Goal: Task Accomplishment & Management: Manage account settings

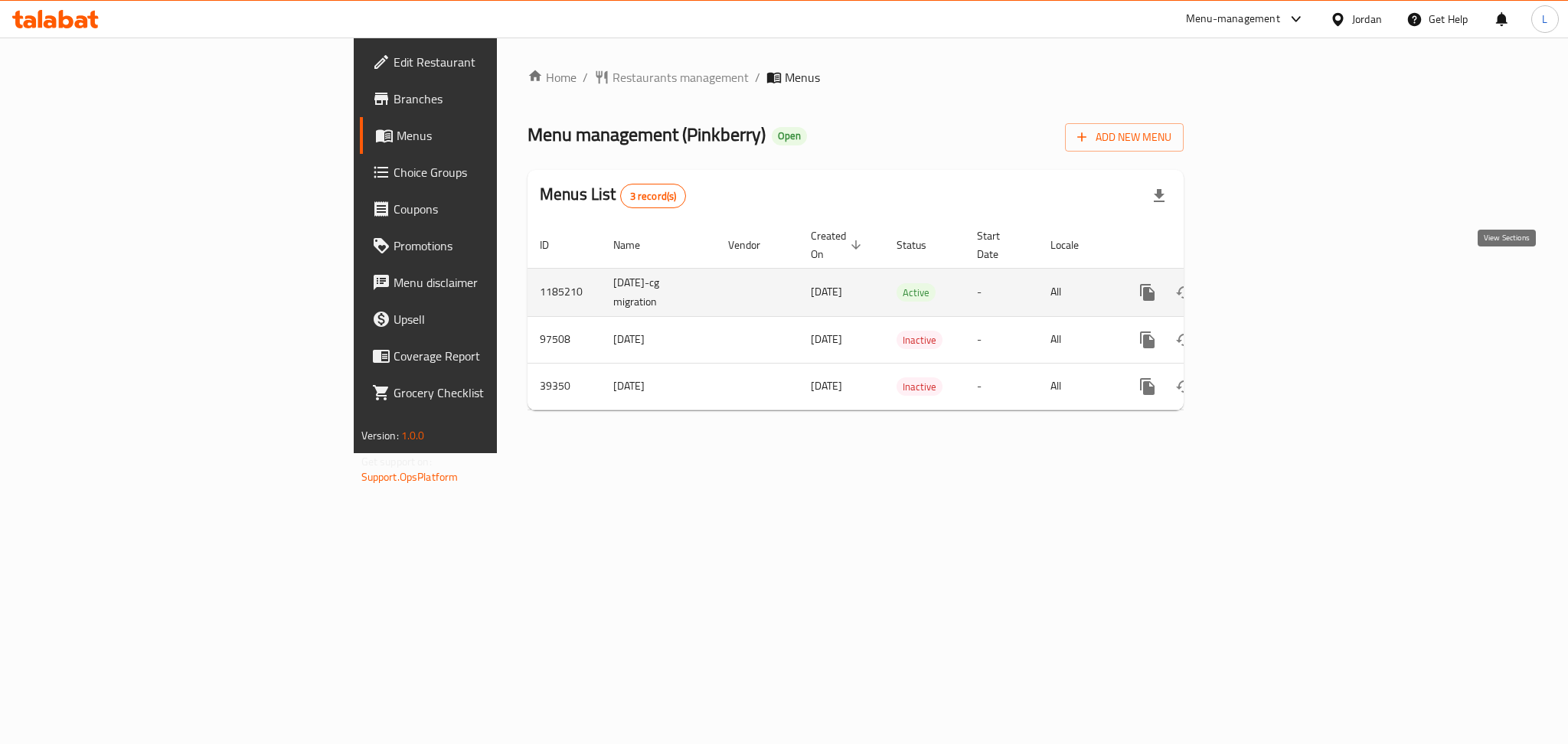
click at [1268, 283] on icon "enhanced table" at bounding box center [1258, 292] width 18 height 18
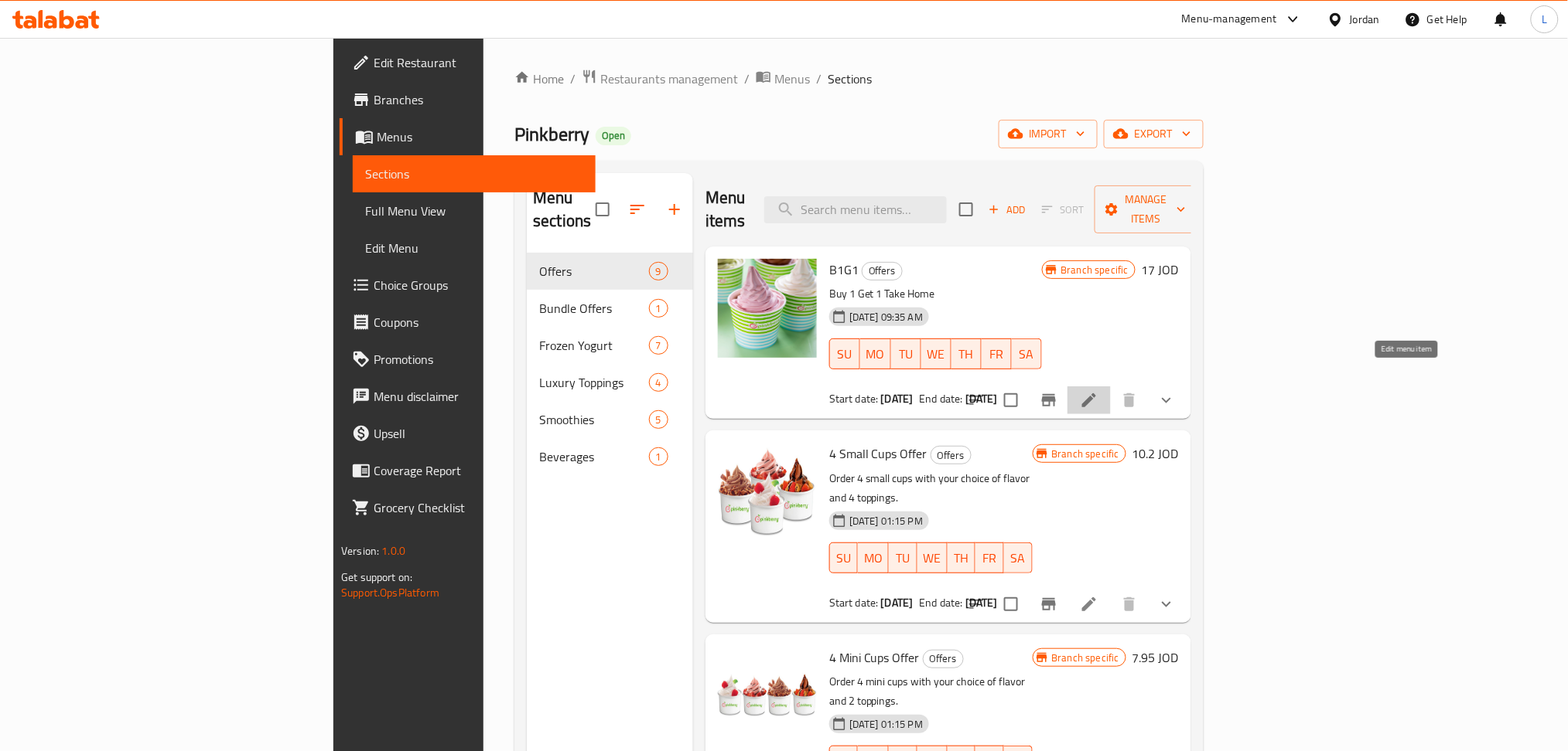
click at [1098, 392] on icon at bounding box center [1089, 401] width 18 height 18
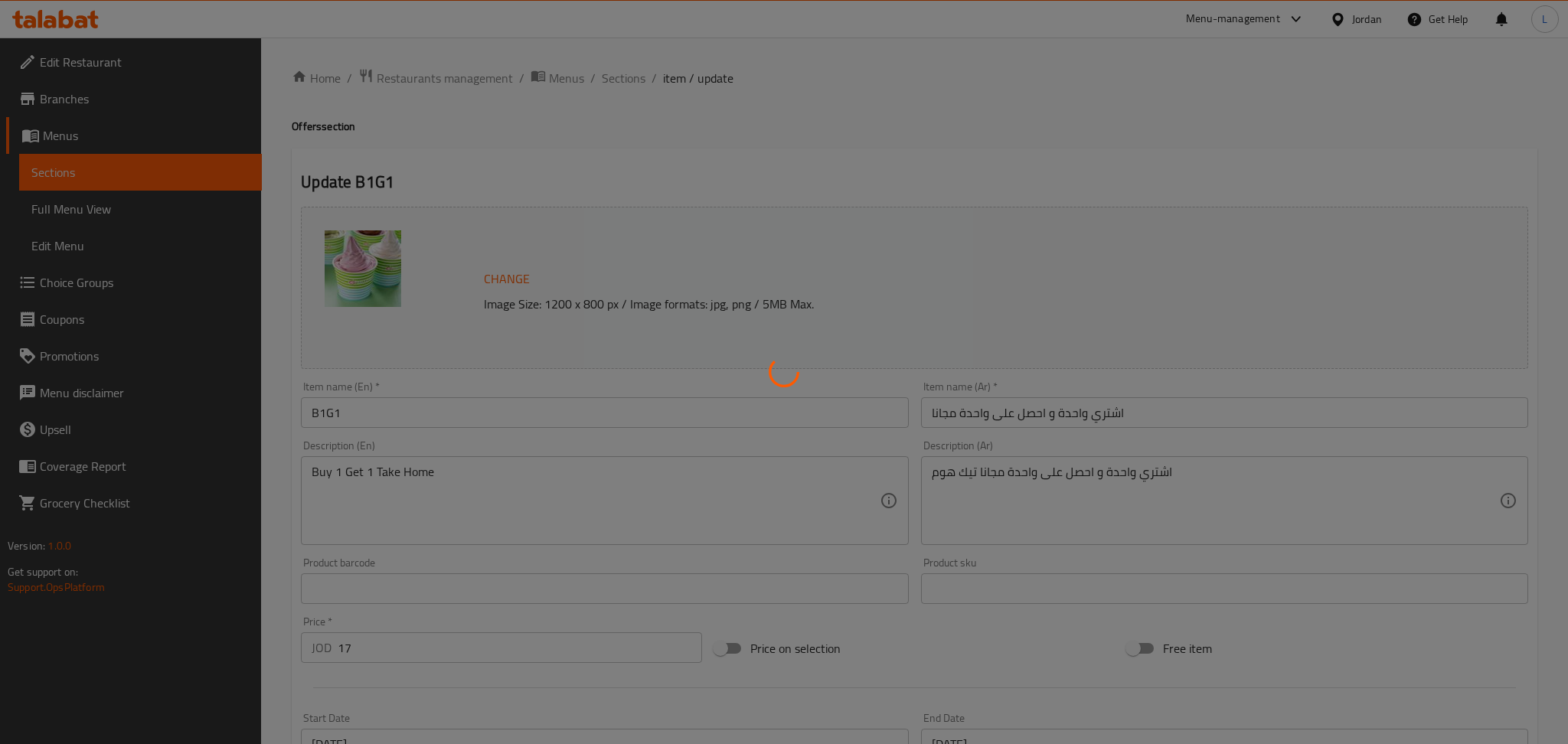
type input "إختيارك من النكهة:"
type input "1"
type input "إختيارك من النكهة: - 1"
type input "1"
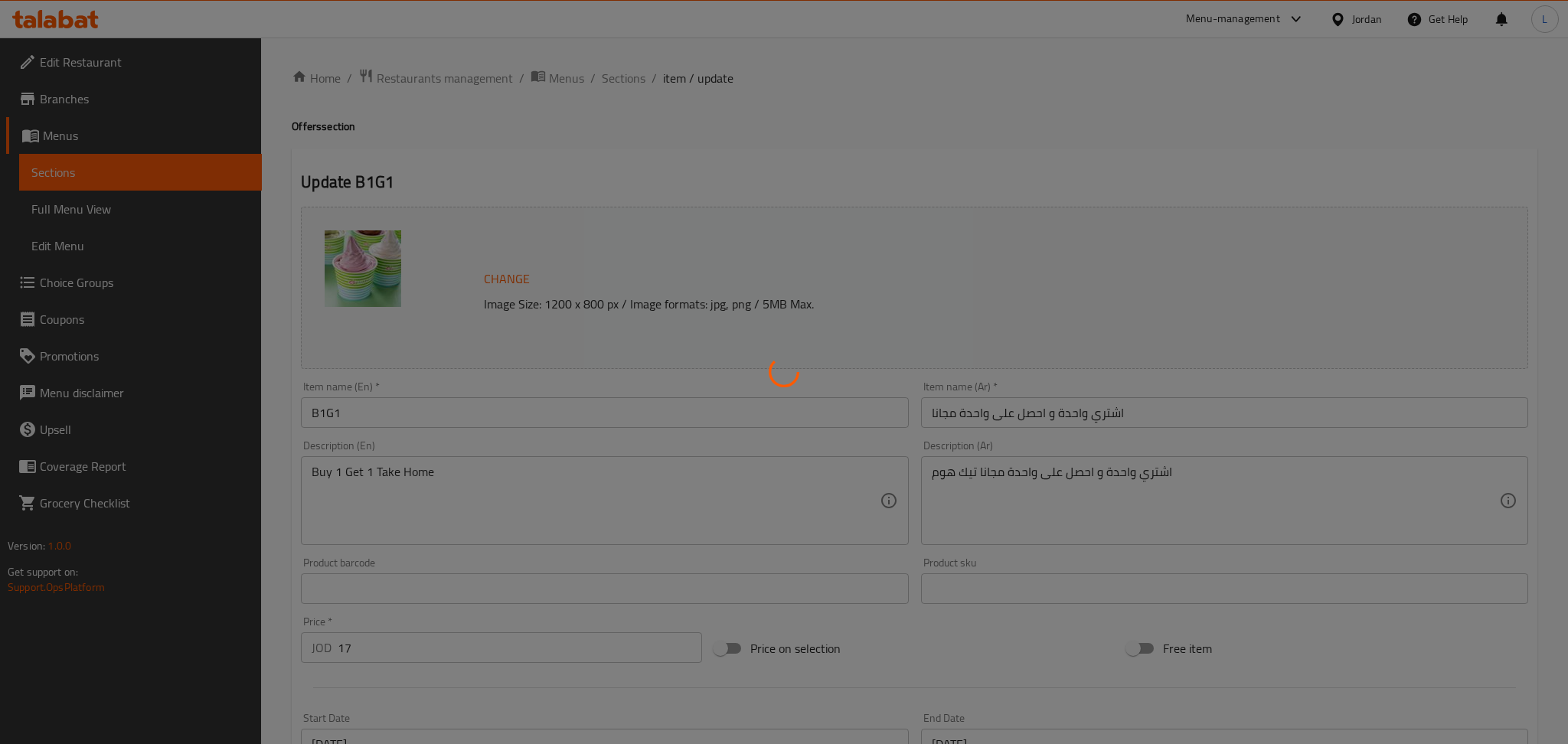
type input "1"
type input "زيادة إضافات:"
type input "0"
type input "36"
type input "زيادة إضافات فاخرة:"
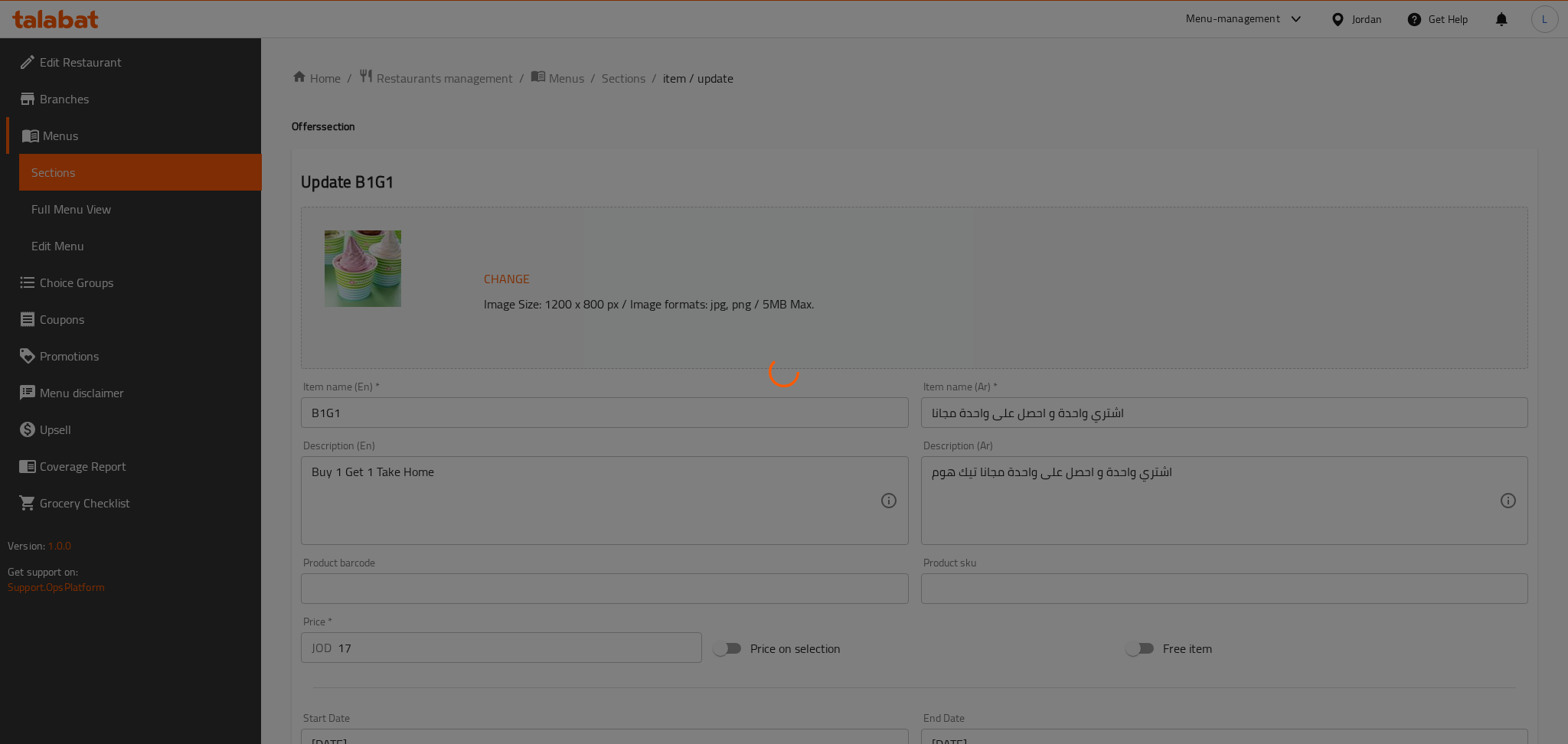
type input "0"
type input "5"
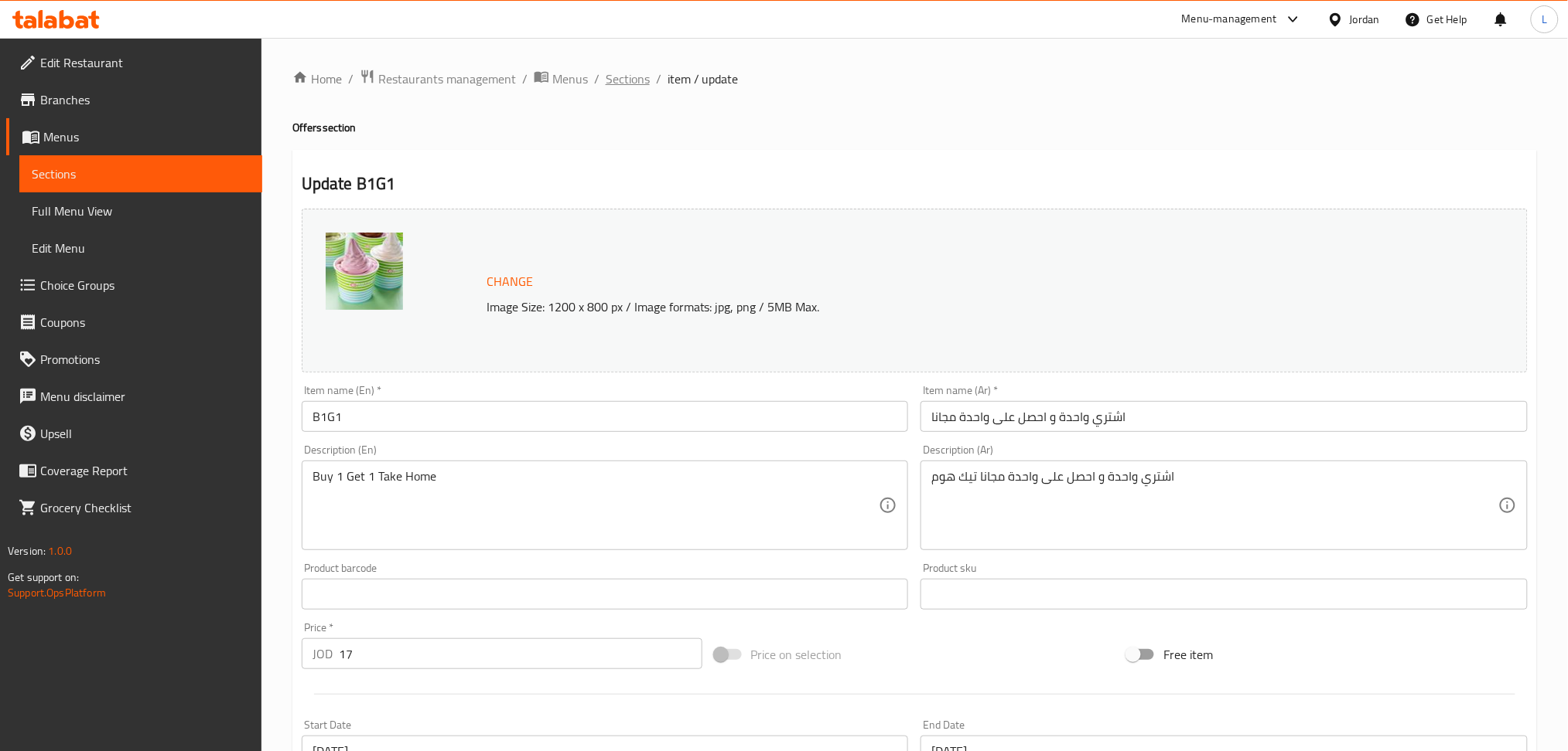
click at [624, 88] on span "Sections" at bounding box center [627, 79] width 44 height 18
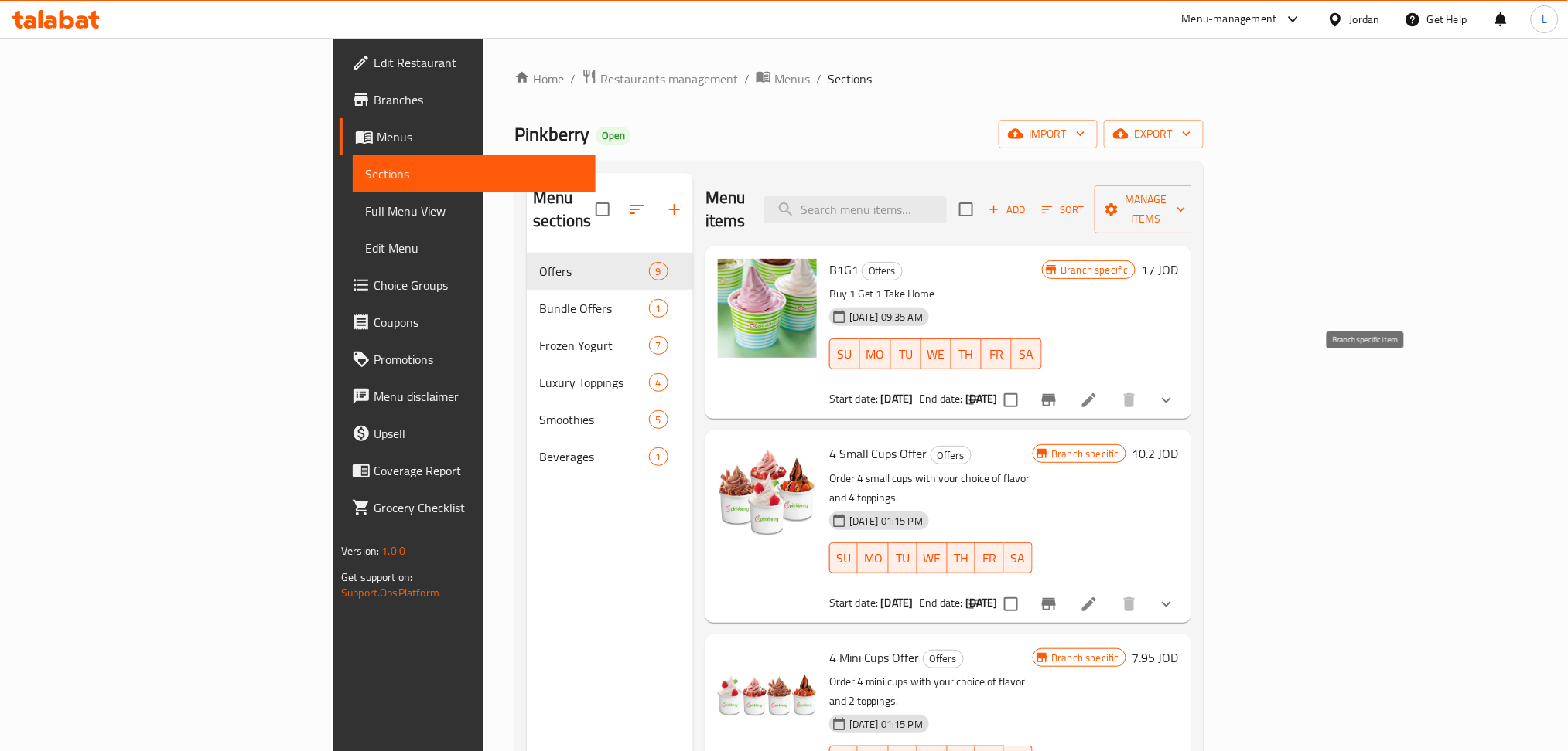
click at [1056, 394] on icon "Branch-specific-item" at bounding box center [1048, 400] width 14 height 12
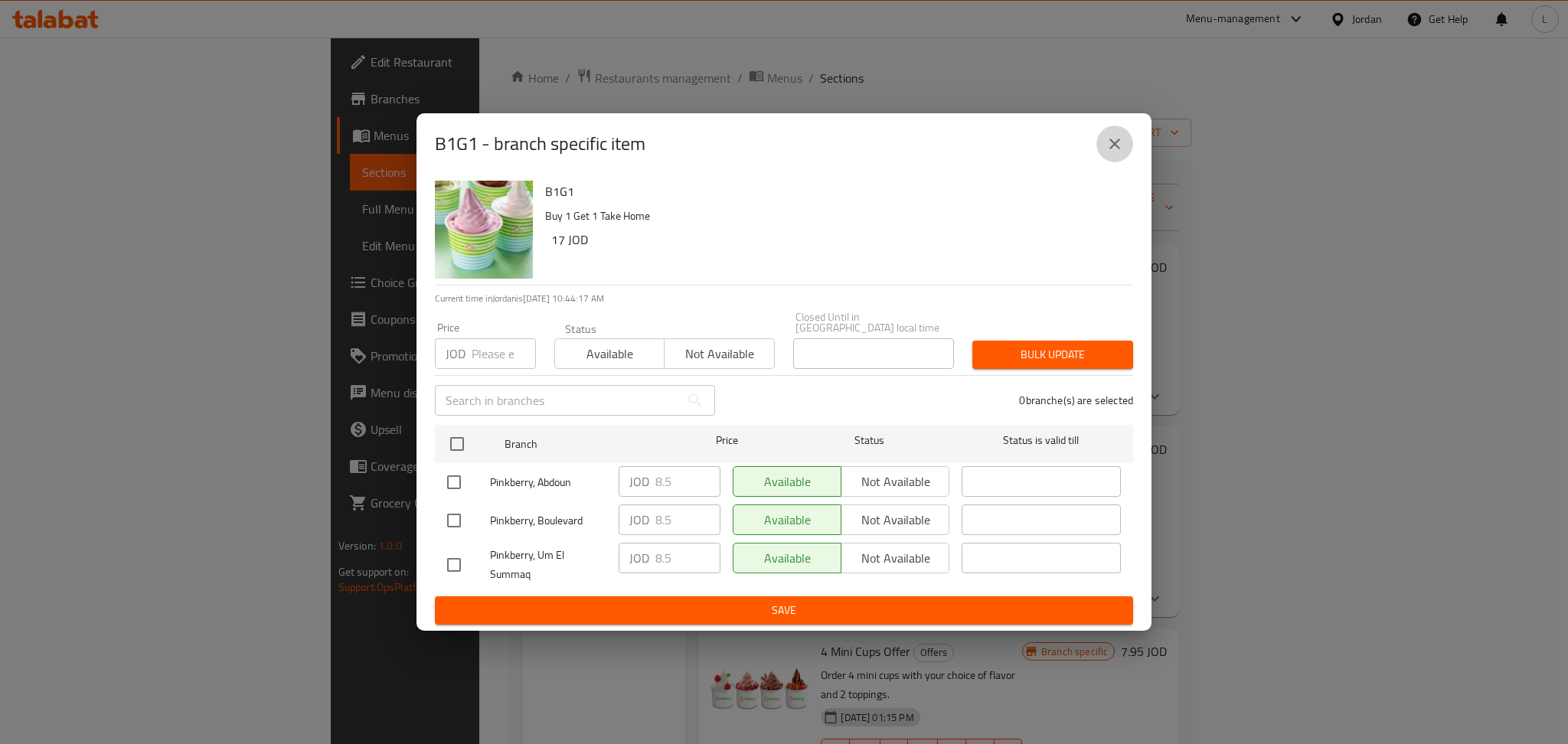
click at [1119, 151] on icon "close" at bounding box center [1115, 144] width 18 height 18
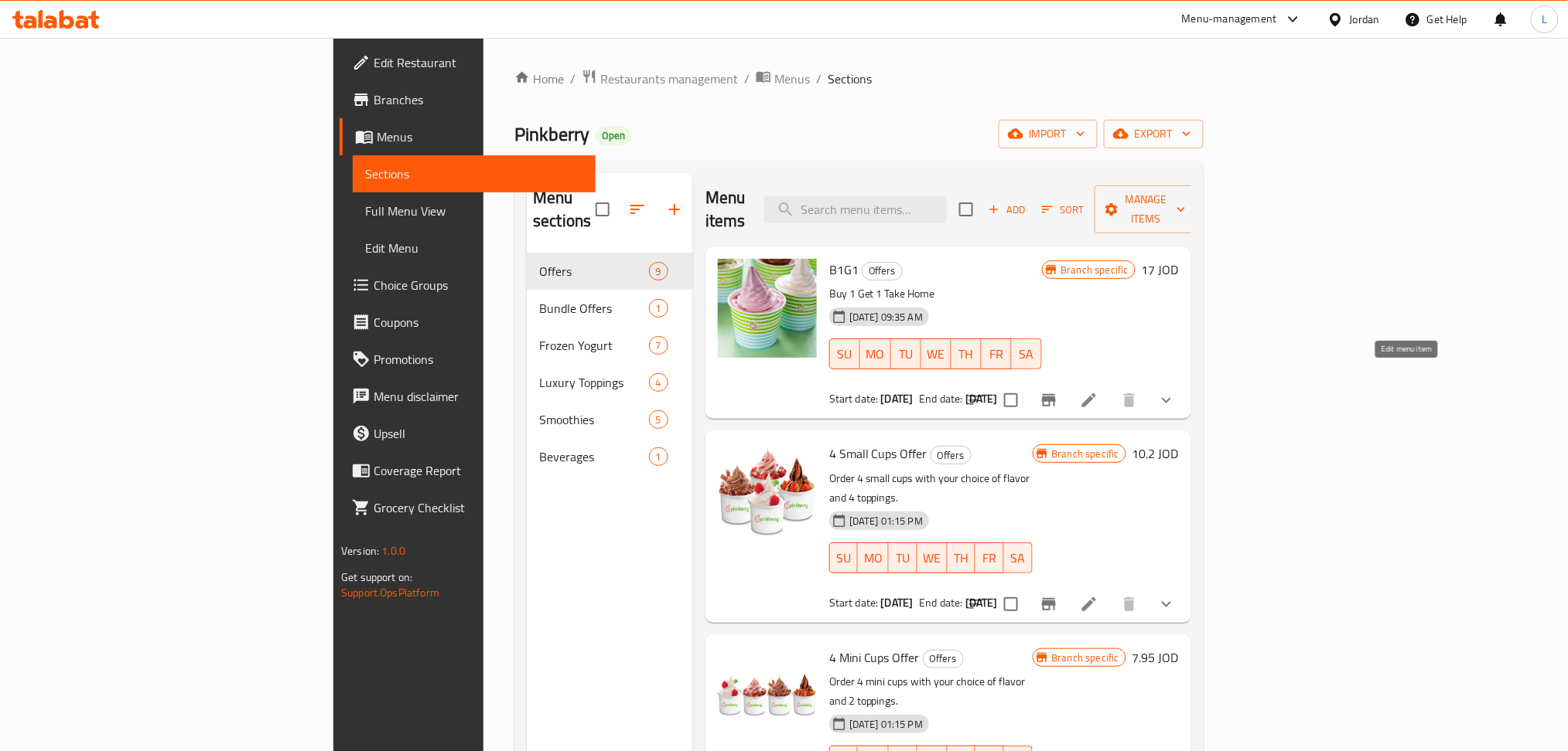
click at [1098, 392] on icon at bounding box center [1089, 401] width 18 height 18
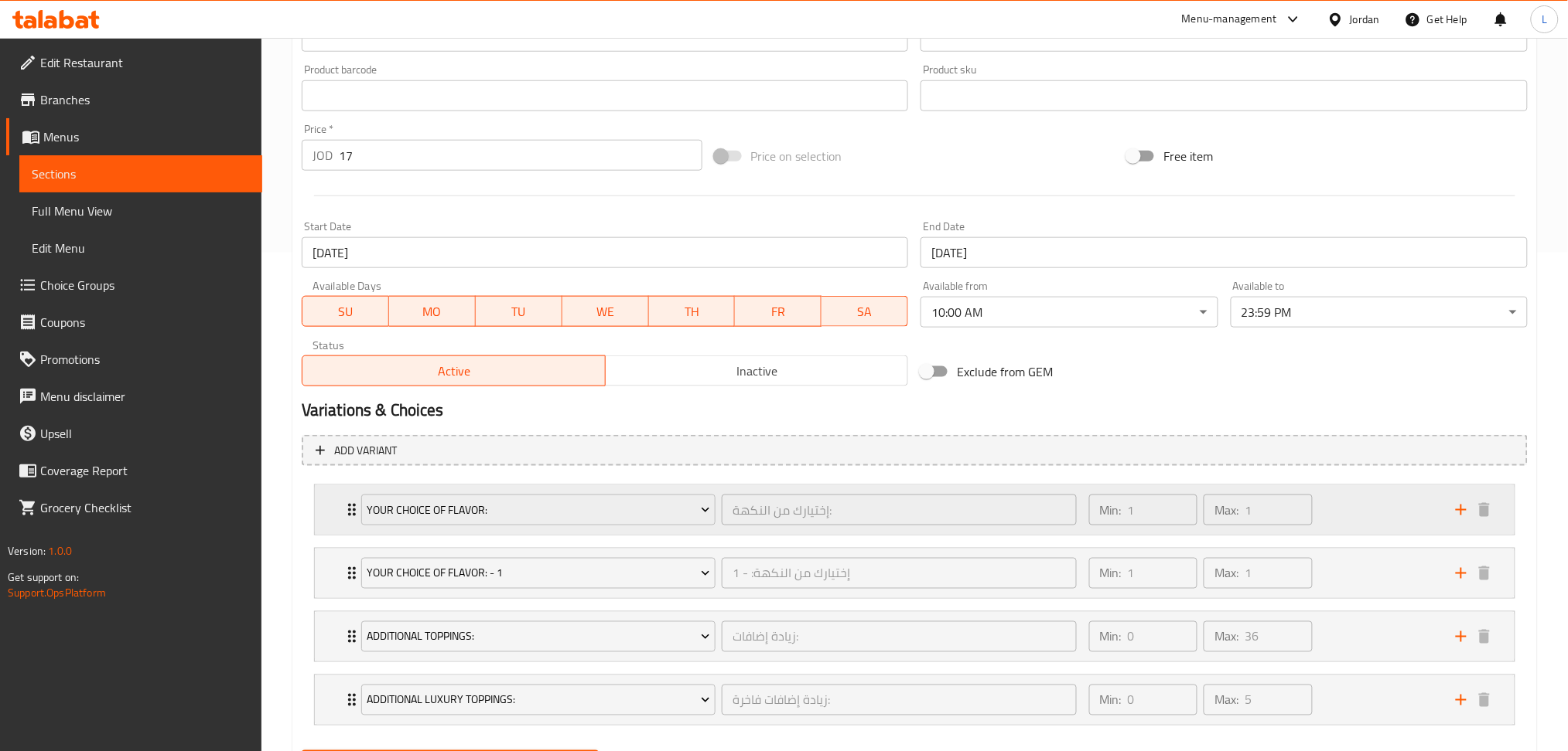
scroll to position [372, 0]
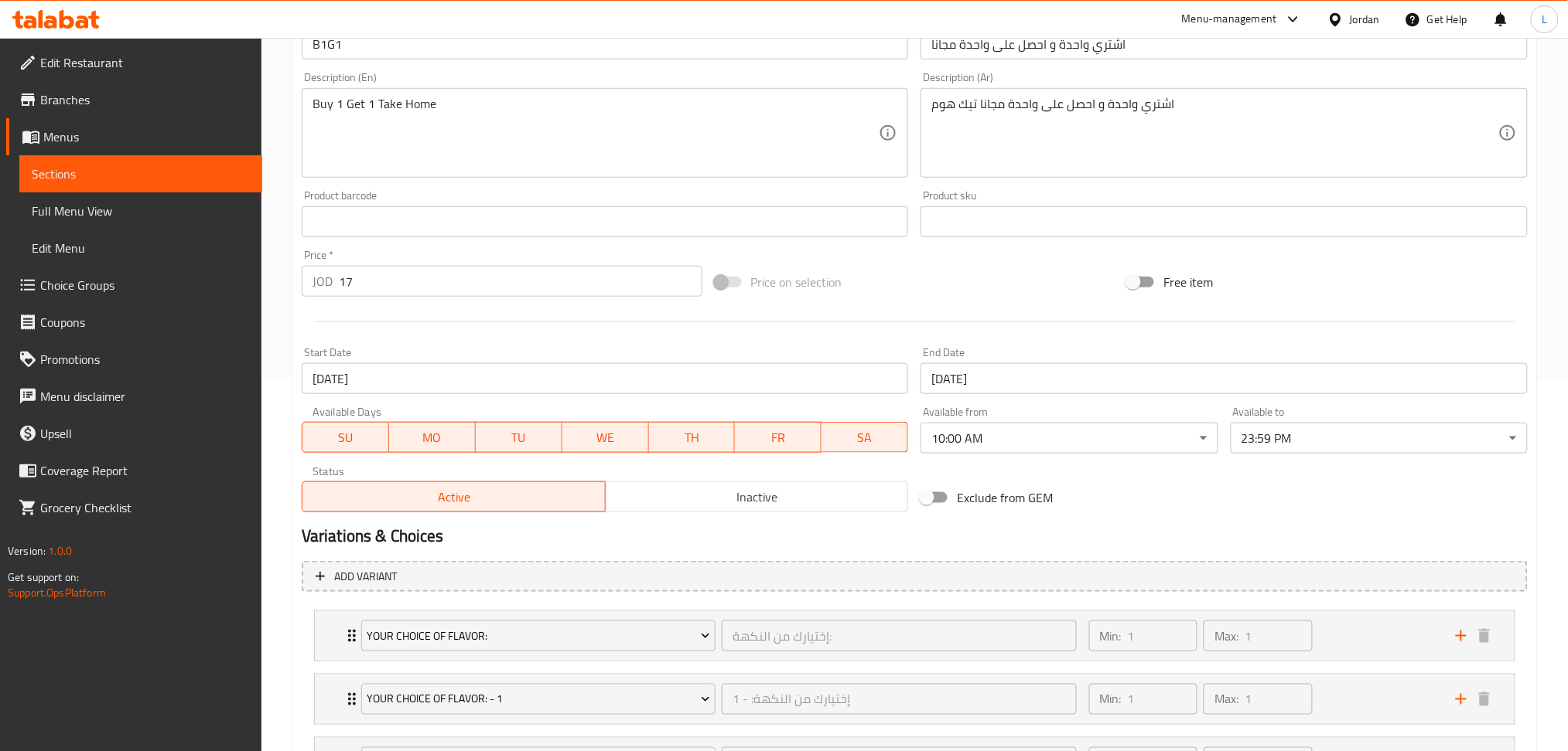
click at [389, 381] on input "08-07-2025" at bounding box center [605, 379] width 607 height 31
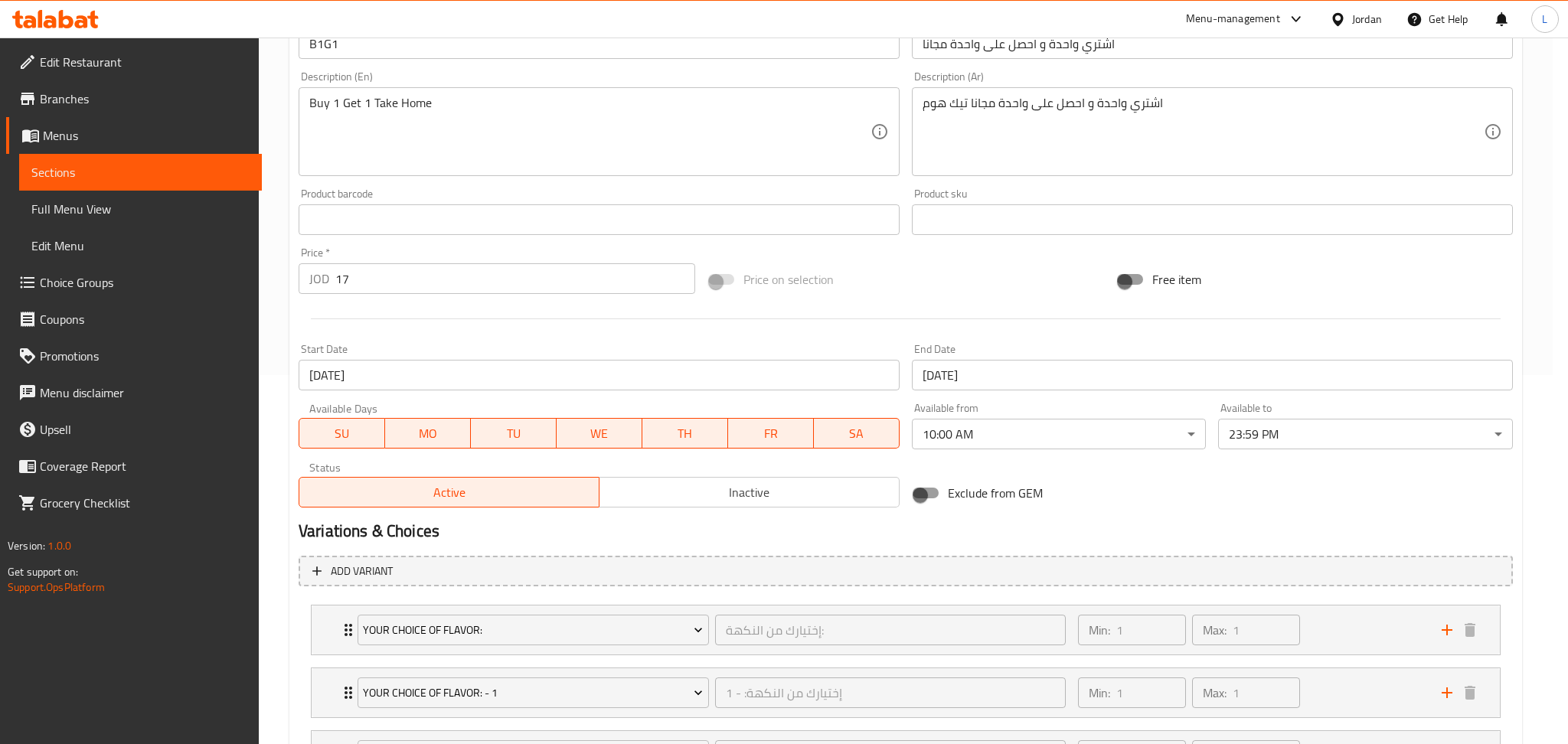
click at [385, 377] on div "2025 Tue, Jul 8 July 2025 Su Mo Tu We Th Fr Sa 29 30 1 2 3 4 5 6 7 8 9 10 11 12…" at bounding box center [784, 372] width 1568 height 744
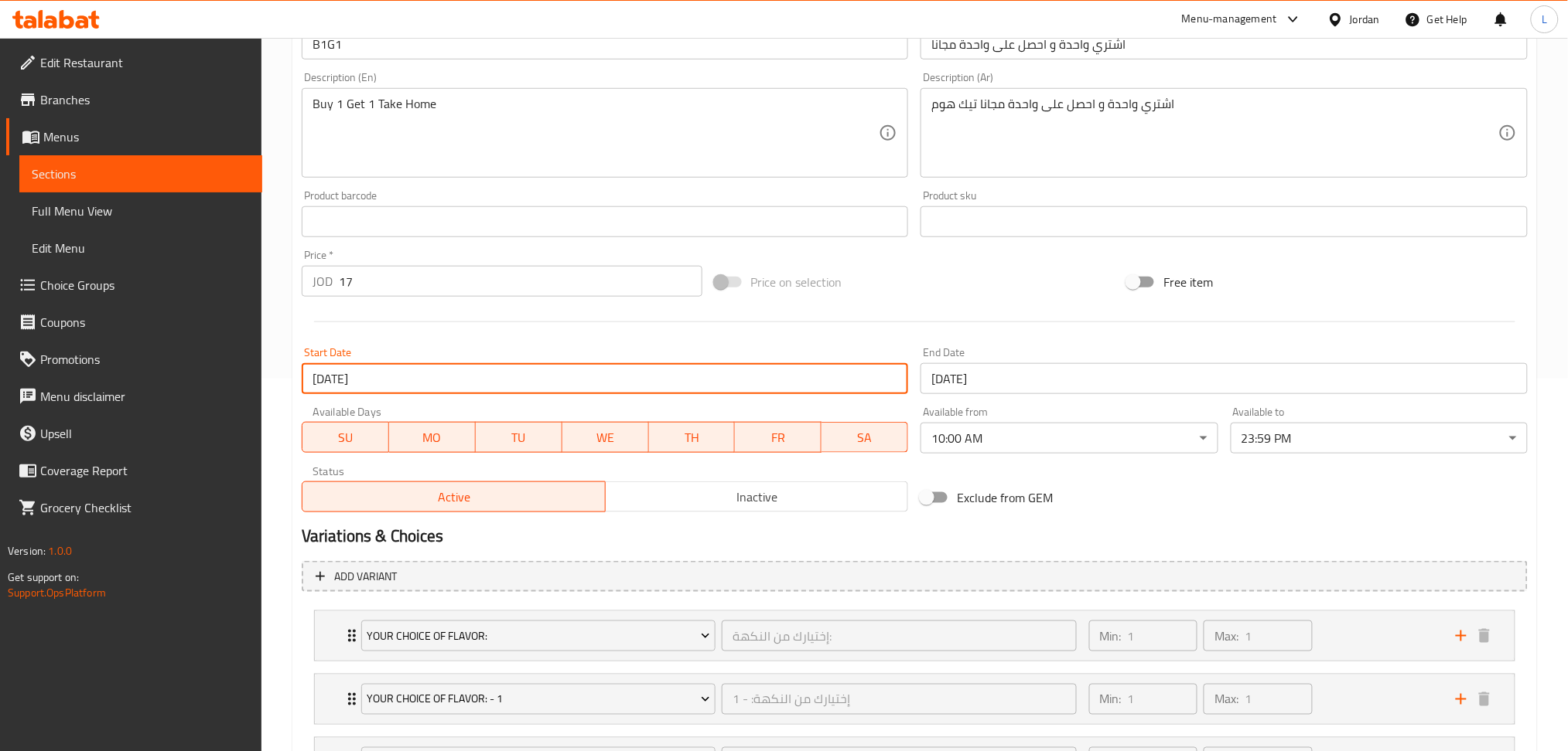
drag, startPoint x: 375, startPoint y: 381, endPoint x: 264, endPoint y: 381, distance: 111.0
click at [264, 381] on div "Home / Restaurants management / Menus / Sections / item / update Offers section…" at bounding box center [914, 312] width 1306 height 1292
click at [445, 398] on div "Start Date 08-07-2025 Start Date" at bounding box center [605, 370] width 620 height 60
drag, startPoint x: 306, startPoint y: 386, endPoint x: 320, endPoint y: 381, distance: 14.9
click at [320, 381] on input "08-07-2025" at bounding box center [605, 379] width 607 height 31
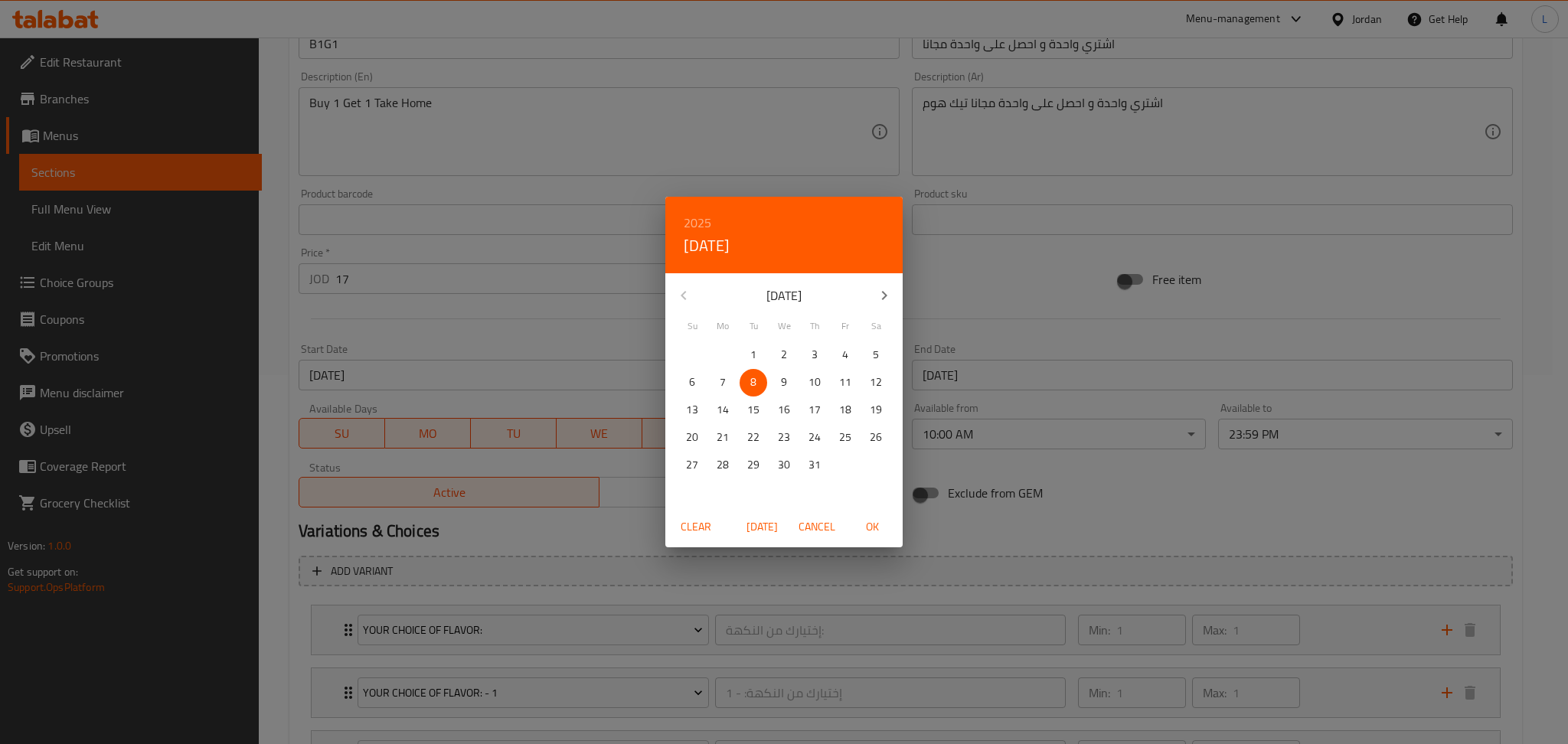
click at [317, 377] on div "2025 Tue, Jul 8 July 2025 Su Mo Tu We Th Fr Sa 29 30 1 2 3 4 5 6 7 8 9 10 11 12…" at bounding box center [784, 372] width 1568 height 744
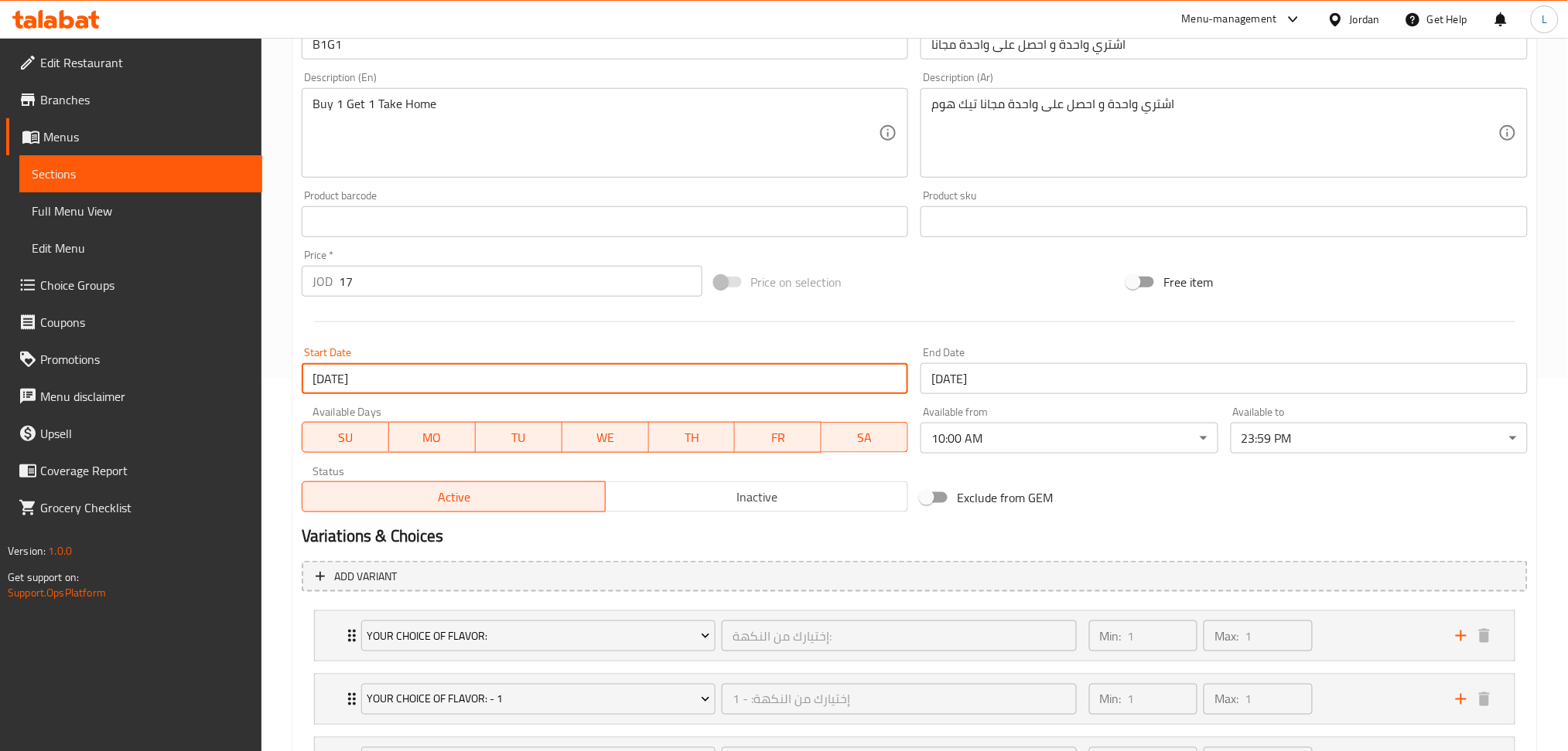
click at [325, 378] on input "08-07-2025" at bounding box center [605, 379] width 607 height 31
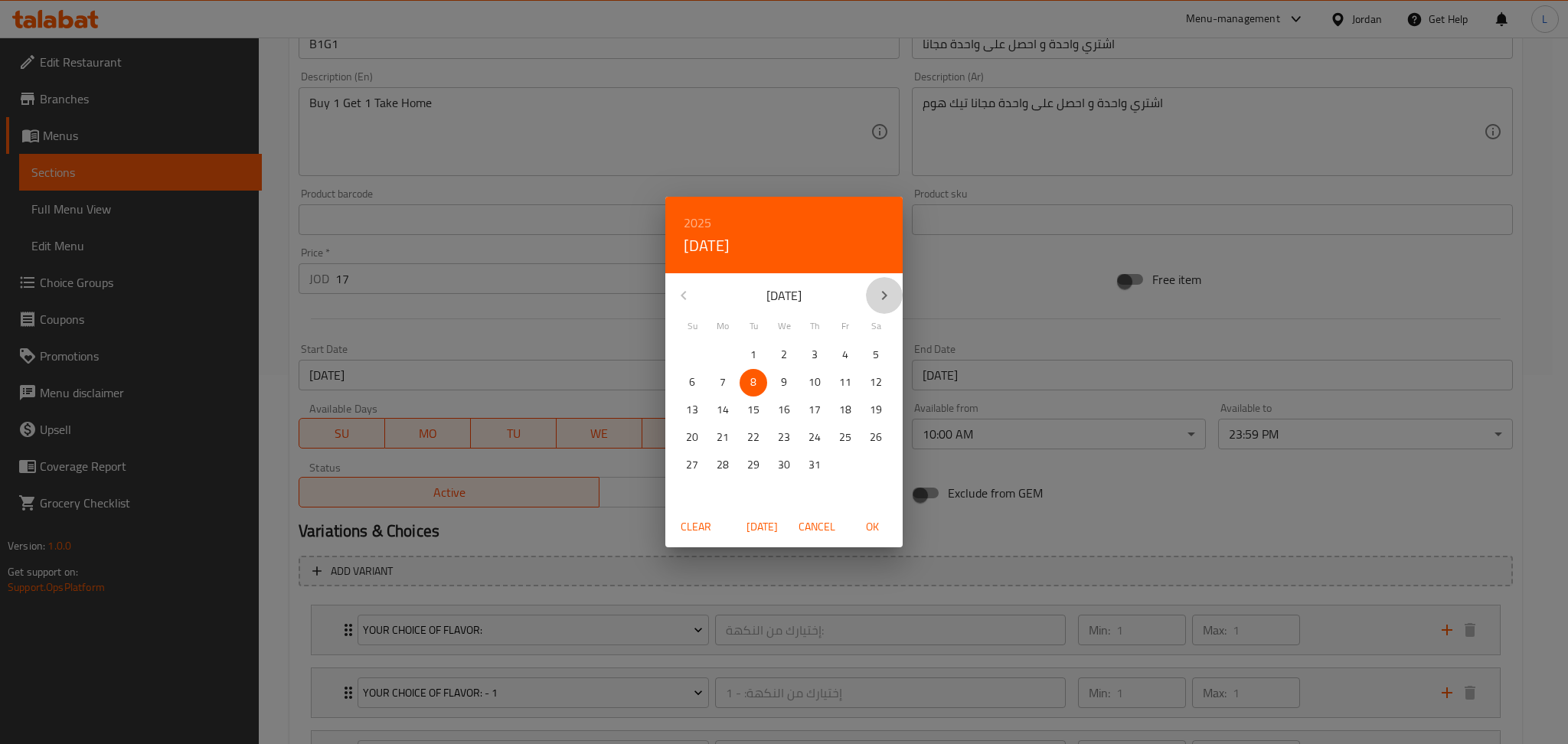
click at [880, 297] on icon "button" at bounding box center [884, 296] width 18 height 18
click at [689, 412] on p "10" at bounding box center [691, 410] width 12 height 19
click at [871, 528] on span "OK" at bounding box center [872, 526] width 36 height 19
type input "[DATE]"
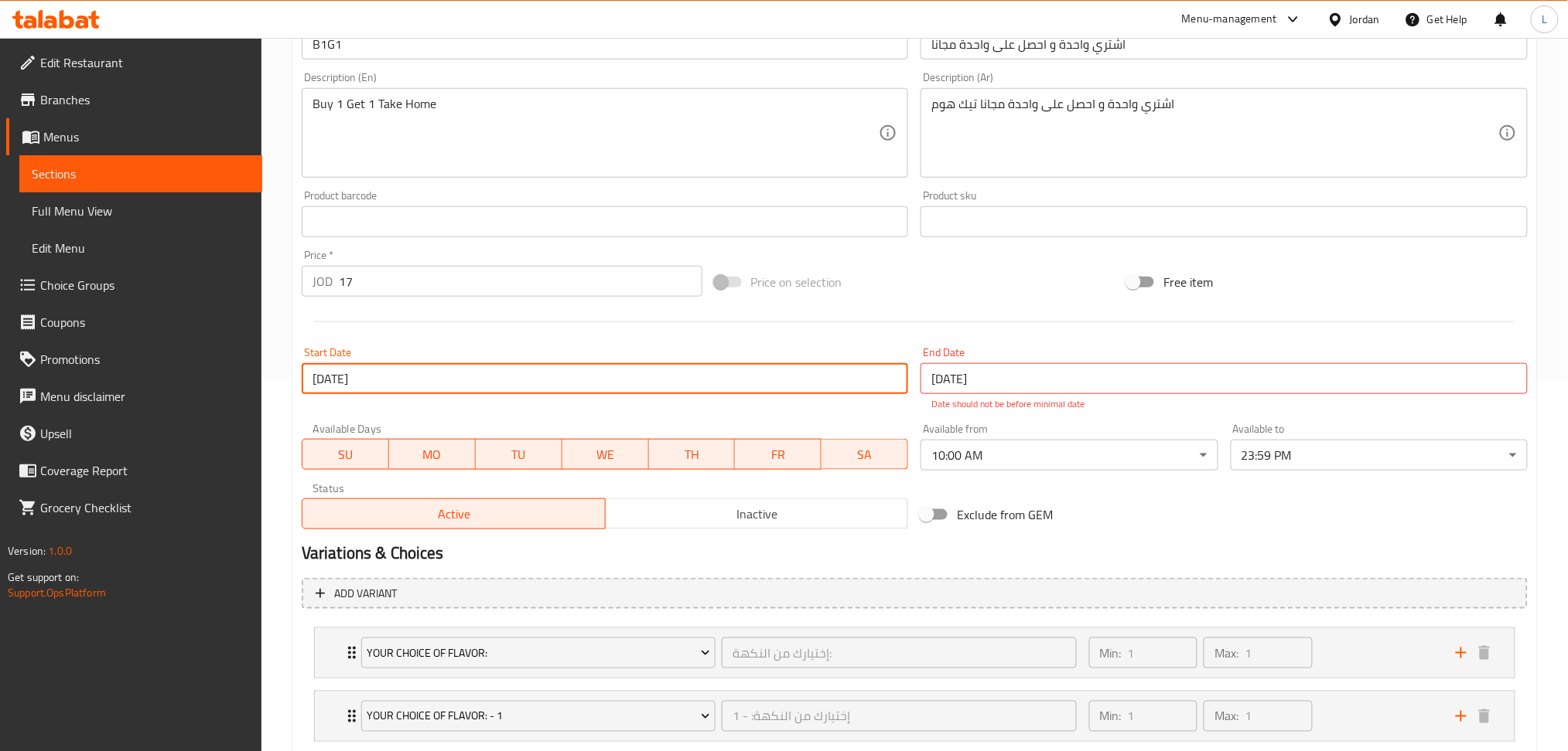
click at [970, 386] on input "18-07-2025" at bounding box center [1224, 379] width 607 height 31
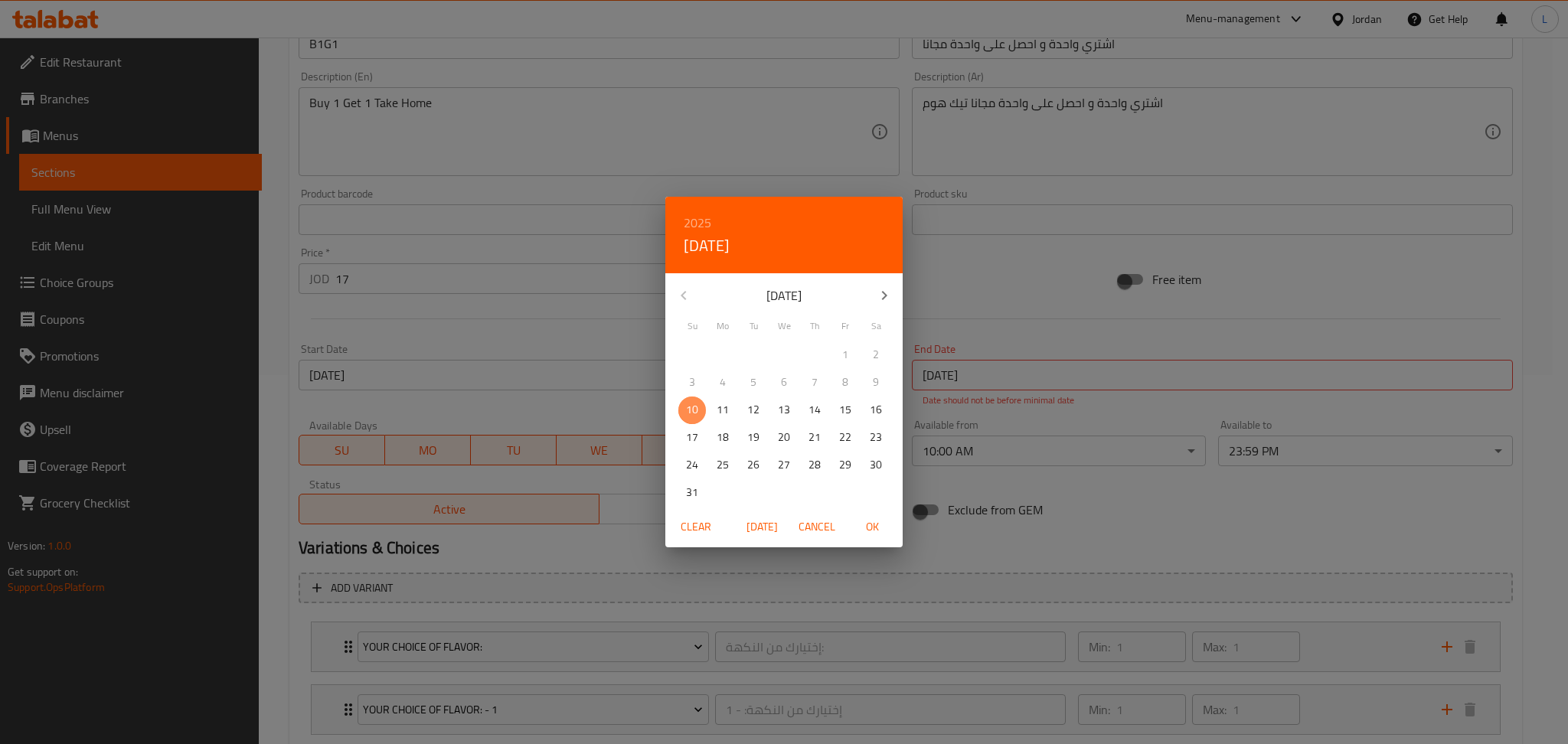
click at [690, 412] on p "10" at bounding box center [691, 410] width 12 height 19
click at [683, 392] on div "3" at bounding box center [692, 382] width 31 height 27
click at [681, 402] on span "10" at bounding box center [692, 410] width 27 height 19
click at [874, 532] on span "OK" at bounding box center [872, 526] width 36 height 19
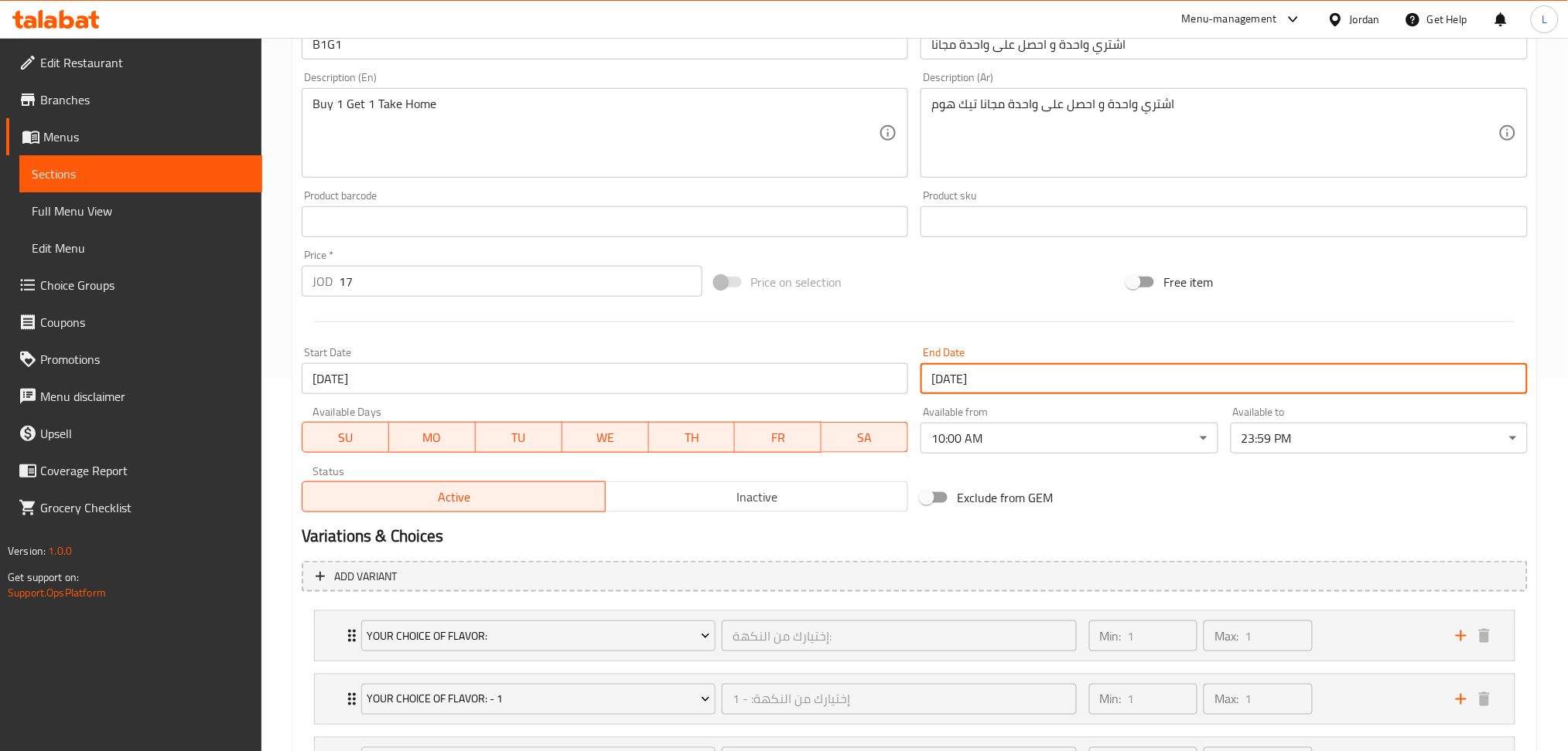
click at [981, 376] on input "[DATE]" at bounding box center [1224, 379] width 607 height 31
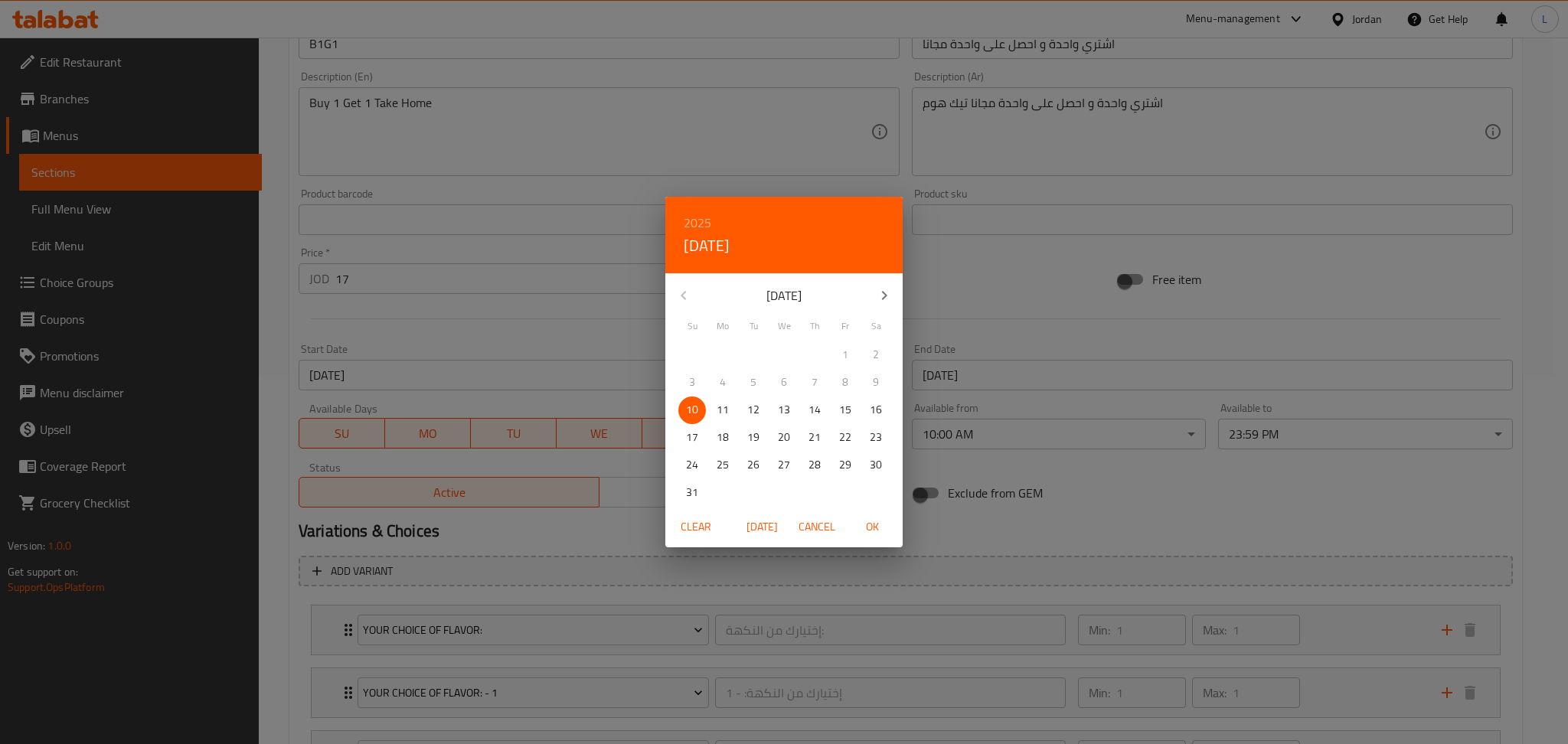
click at [687, 439] on p "17" at bounding box center [691, 437] width 12 height 19
click at [874, 525] on span "OK" at bounding box center [872, 526] width 36 height 19
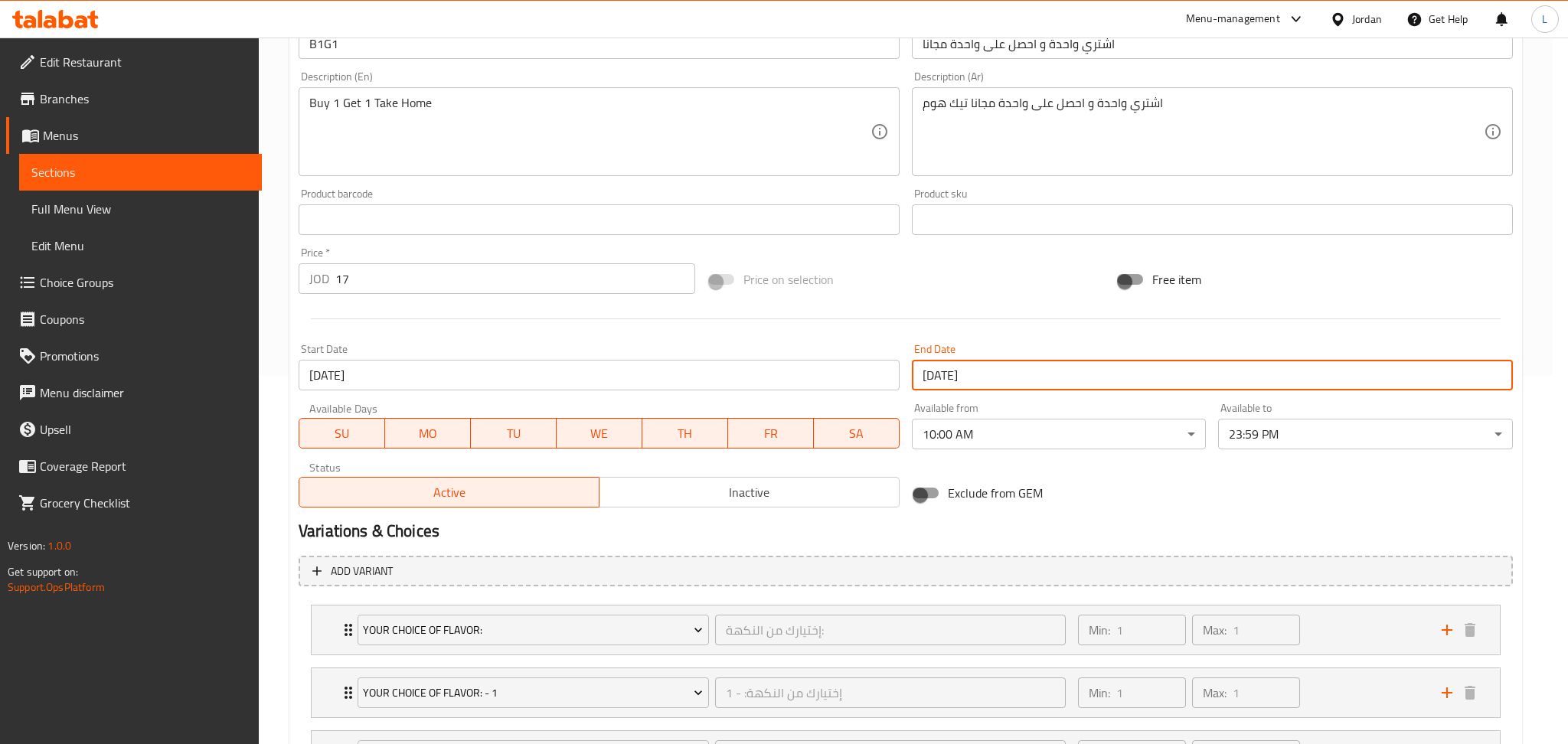
type input "17-08-2025"
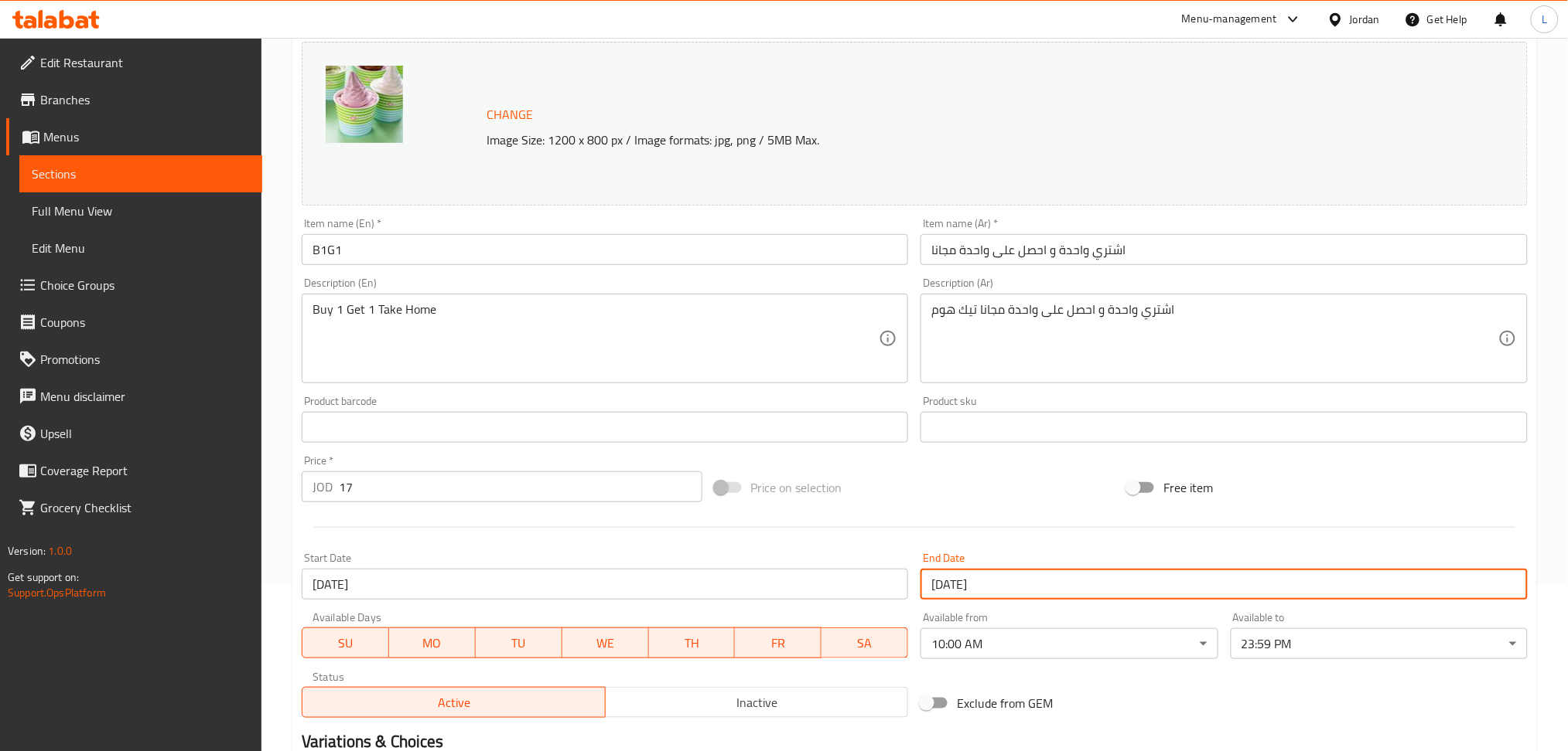
scroll to position [0, 0]
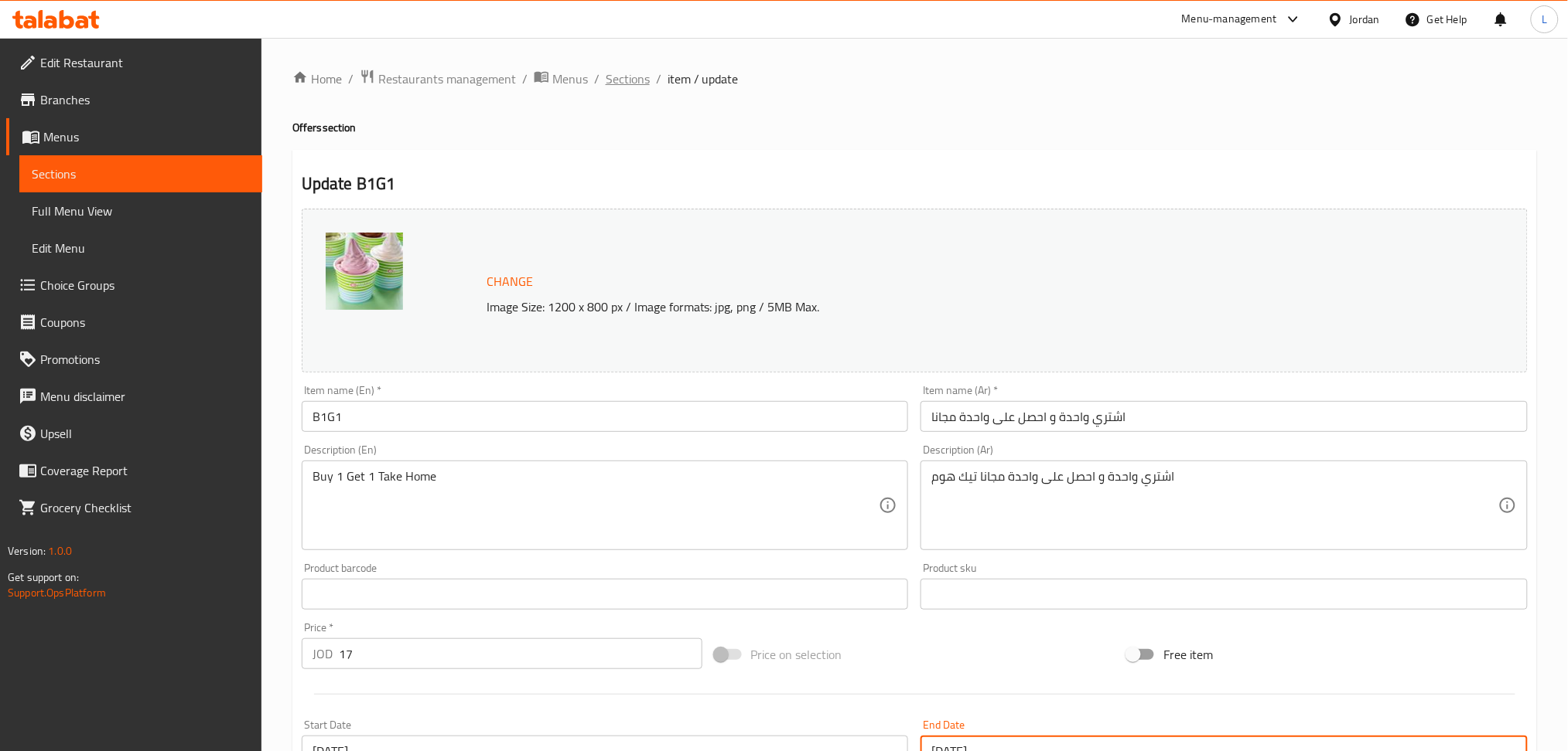
click at [636, 80] on span "Sections" at bounding box center [627, 79] width 44 height 18
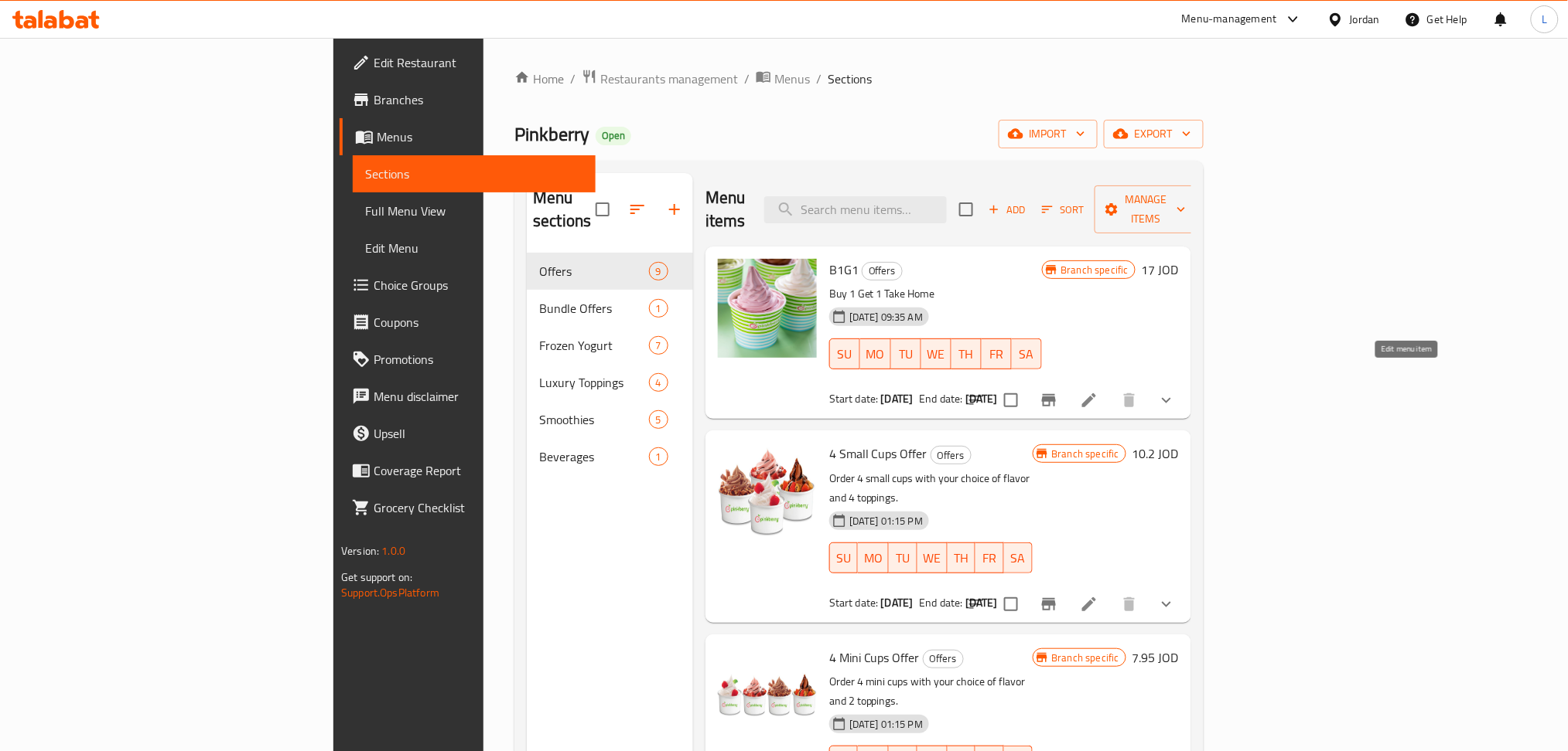
click at [1098, 392] on icon at bounding box center [1089, 401] width 18 height 18
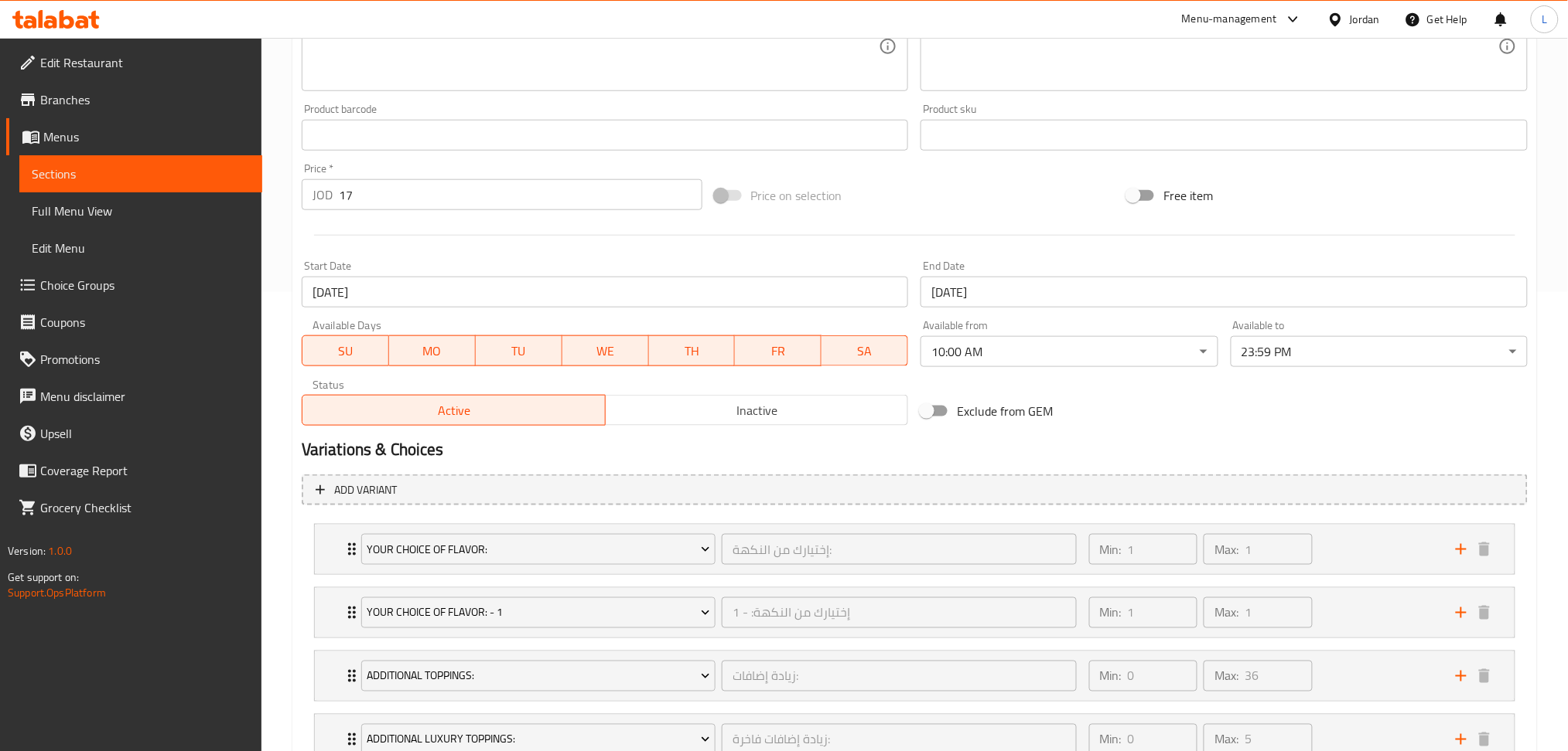
scroll to position [372, 0]
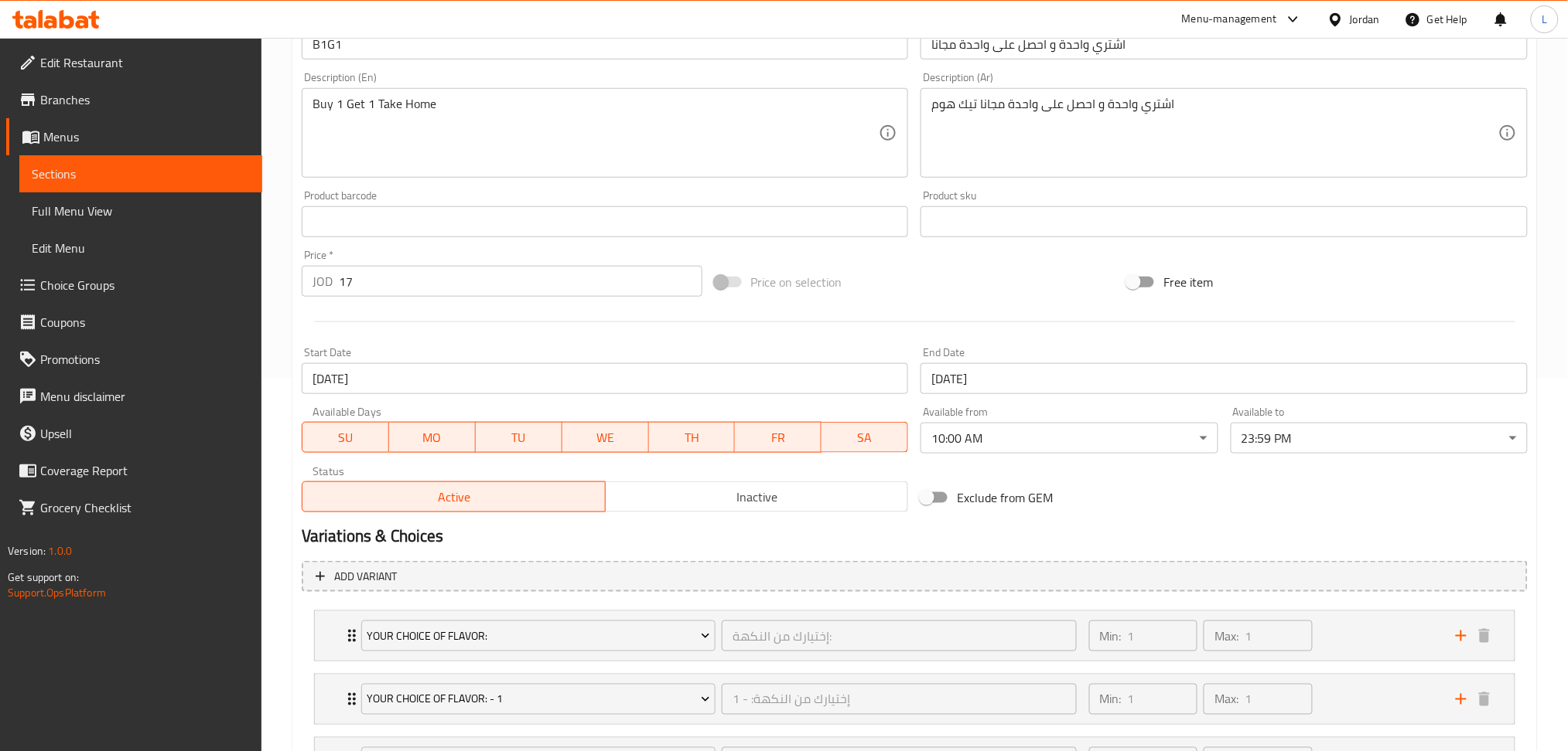
click at [495, 388] on input "08-07-2025" at bounding box center [605, 379] width 607 height 31
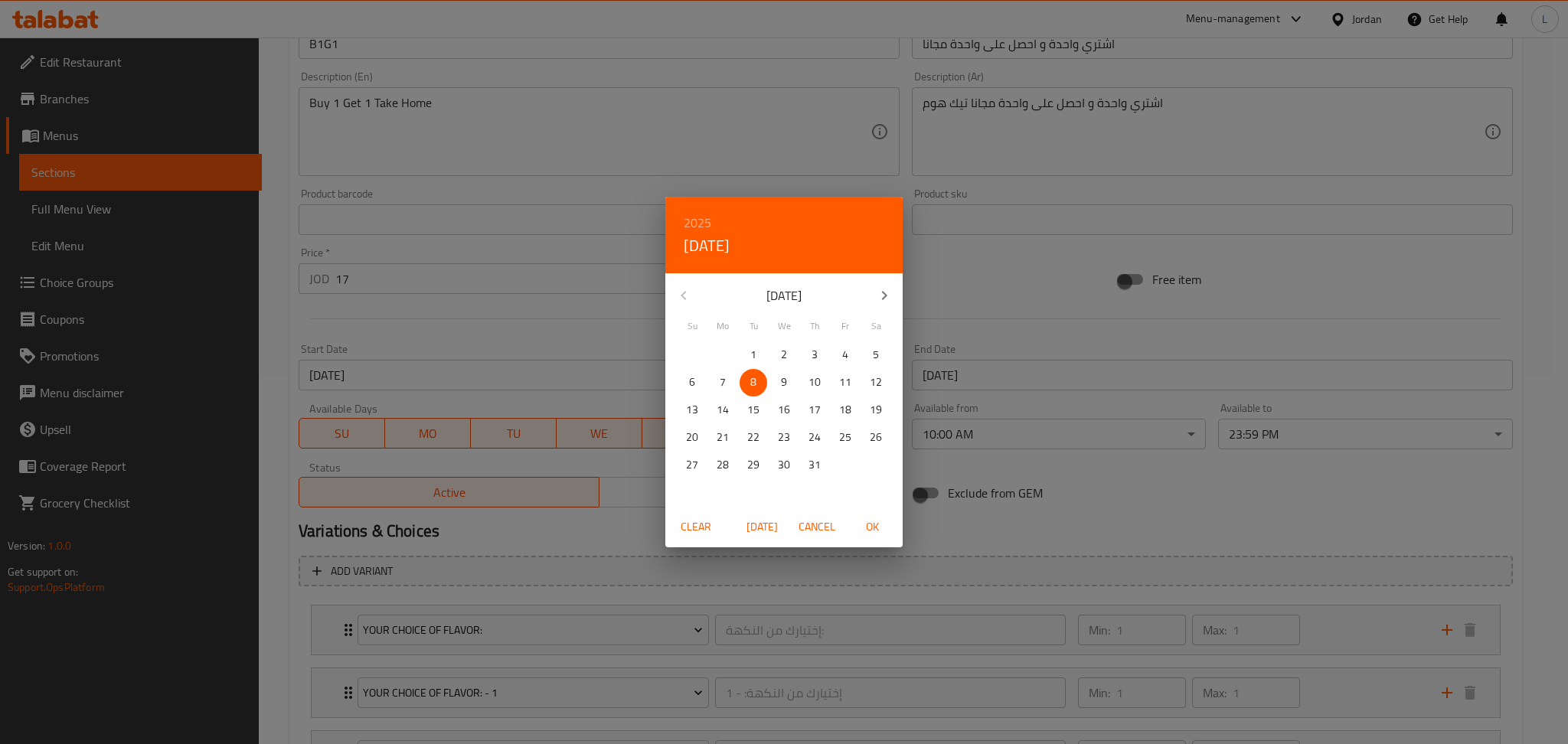
click at [888, 292] on icon "button" at bounding box center [884, 296] width 18 height 18
click at [691, 408] on p "10" at bounding box center [691, 410] width 12 height 19
drag, startPoint x: 871, startPoint y: 519, endPoint x: 959, endPoint y: 481, distance: 95.9
click at [871, 518] on span "OK" at bounding box center [872, 526] width 36 height 19
type input "[DATE]"
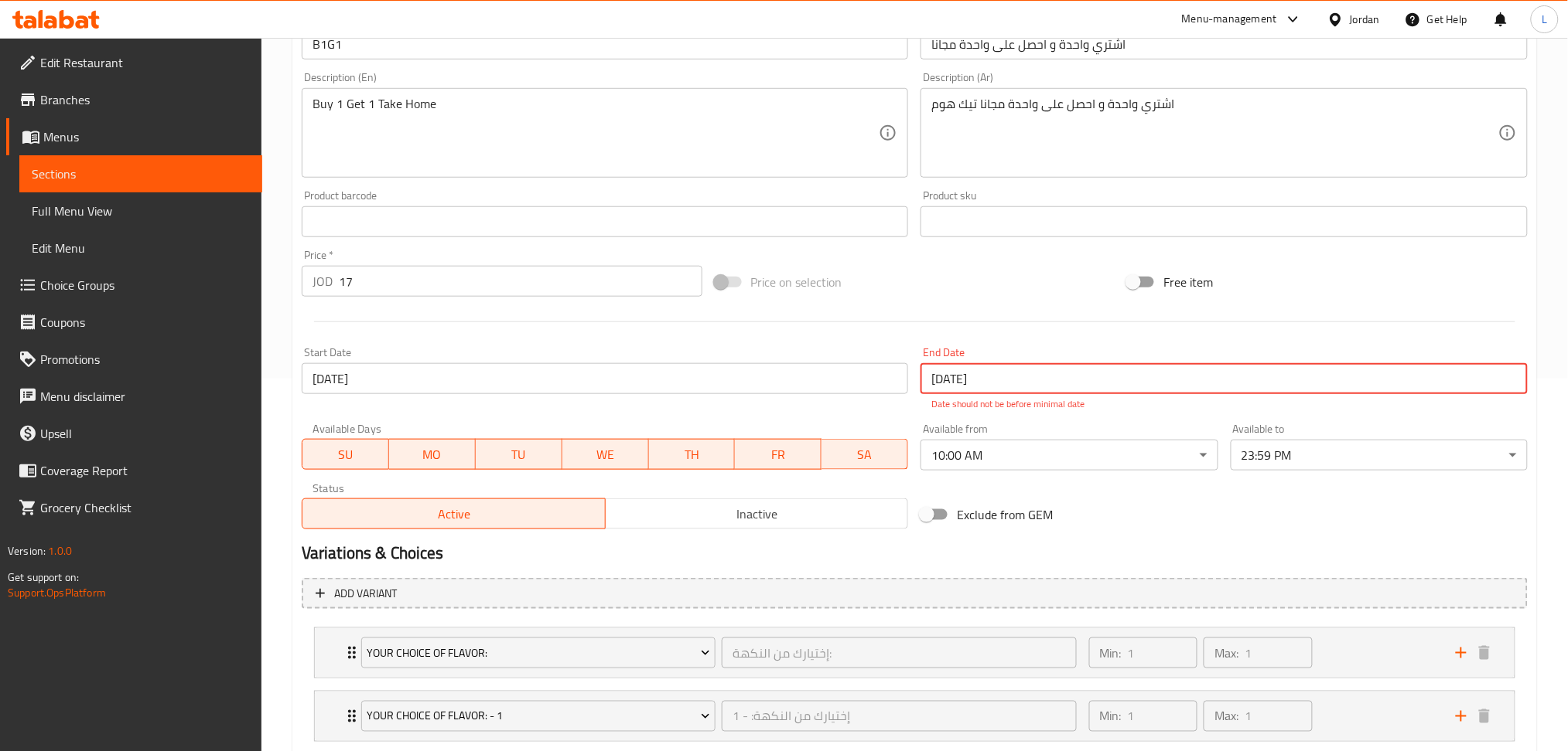
click at [1007, 375] on input "18-07-2025" at bounding box center [1224, 379] width 607 height 31
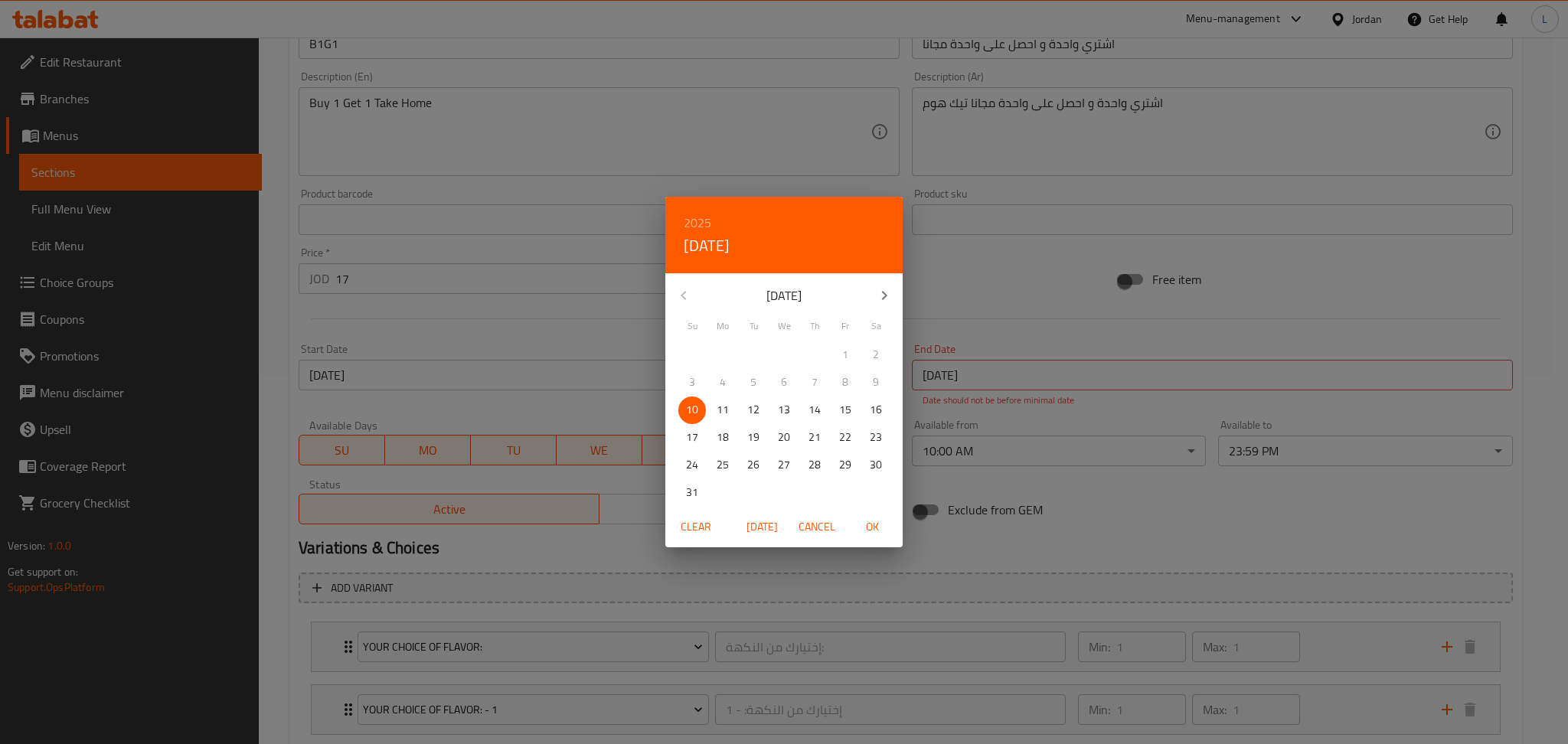
click at [883, 291] on icon "button" at bounding box center [884, 296] width 18 height 18
click at [677, 294] on icon "button" at bounding box center [684, 296] width 18 height 18
click at [720, 431] on p "18" at bounding box center [722, 437] width 12 height 19
click at [866, 525] on span "OK" at bounding box center [872, 526] width 36 height 19
type input "[DATE]"
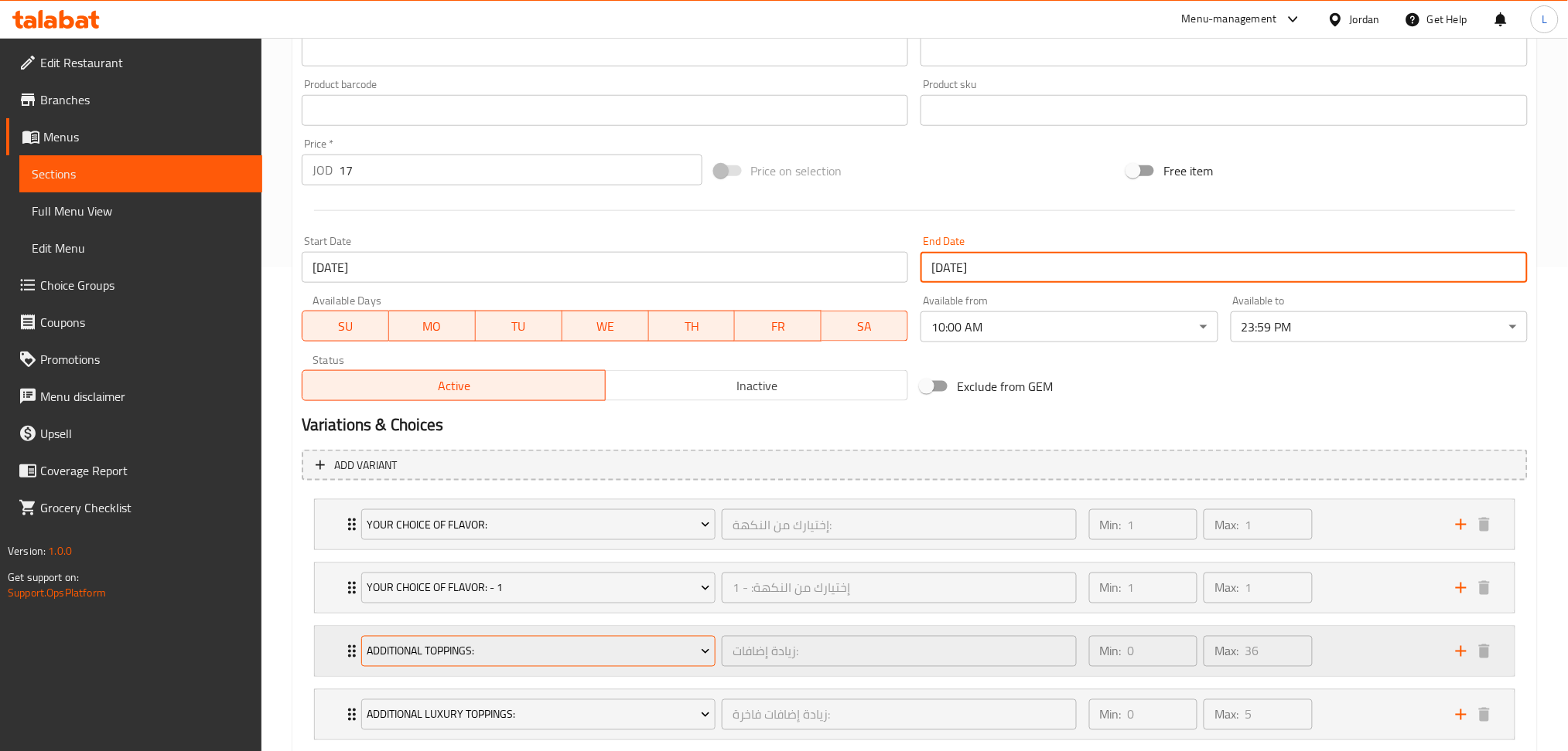
scroll to position [578, 0]
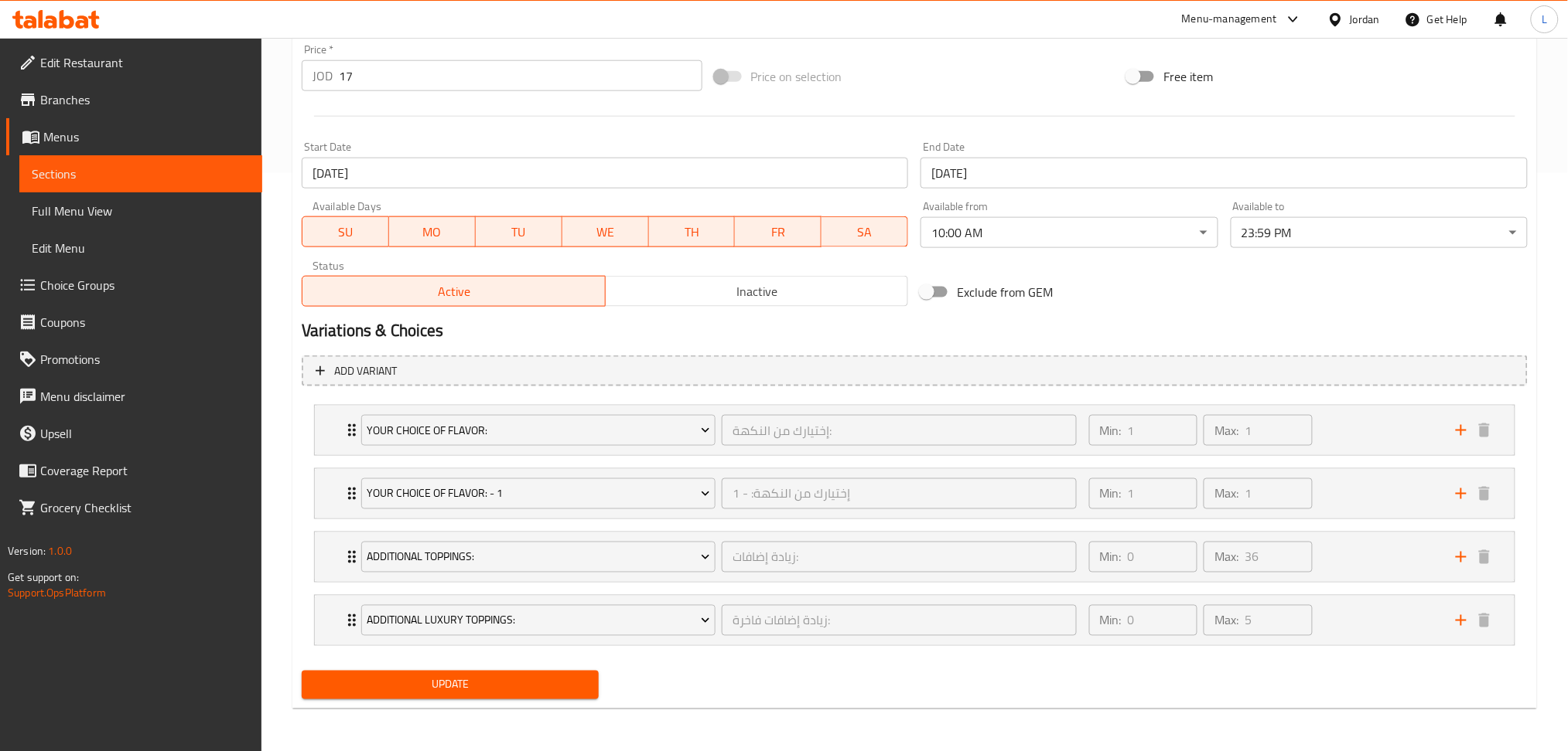
drag, startPoint x: 541, startPoint y: 699, endPoint x: 545, endPoint y: 679, distance: 20.4
click at [541, 697] on div "Update" at bounding box center [450, 685] width 309 height 41
click at [579, 690] on span "Update" at bounding box center [450, 685] width 272 height 19
click at [554, 700] on div "Update" at bounding box center [450, 685] width 309 height 41
click at [518, 689] on span "Update" at bounding box center [450, 685] width 272 height 19
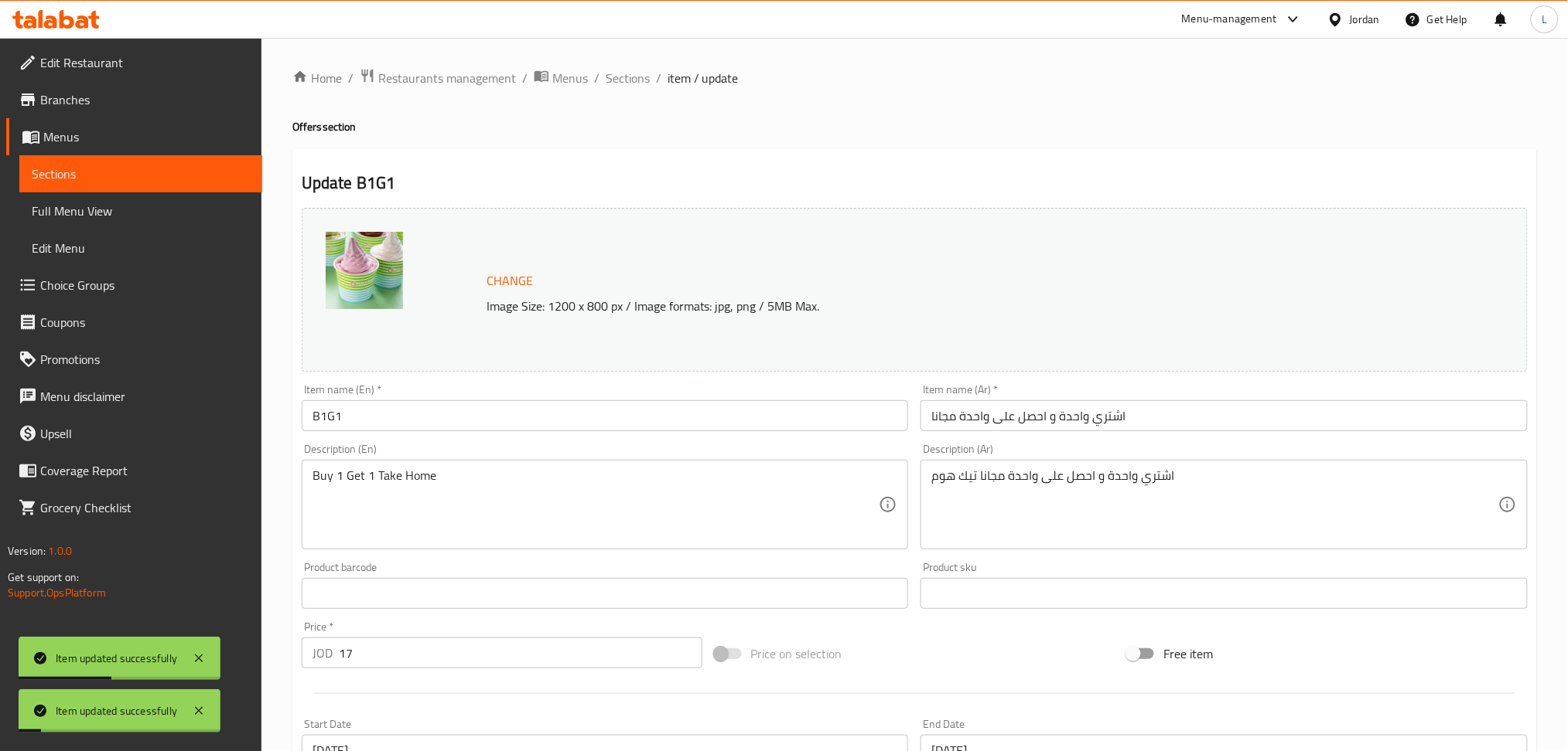
scroll to position [0, 0]
click at [620, 88] on span "Sections" at bounding box center [627, 79] width 44 height 18
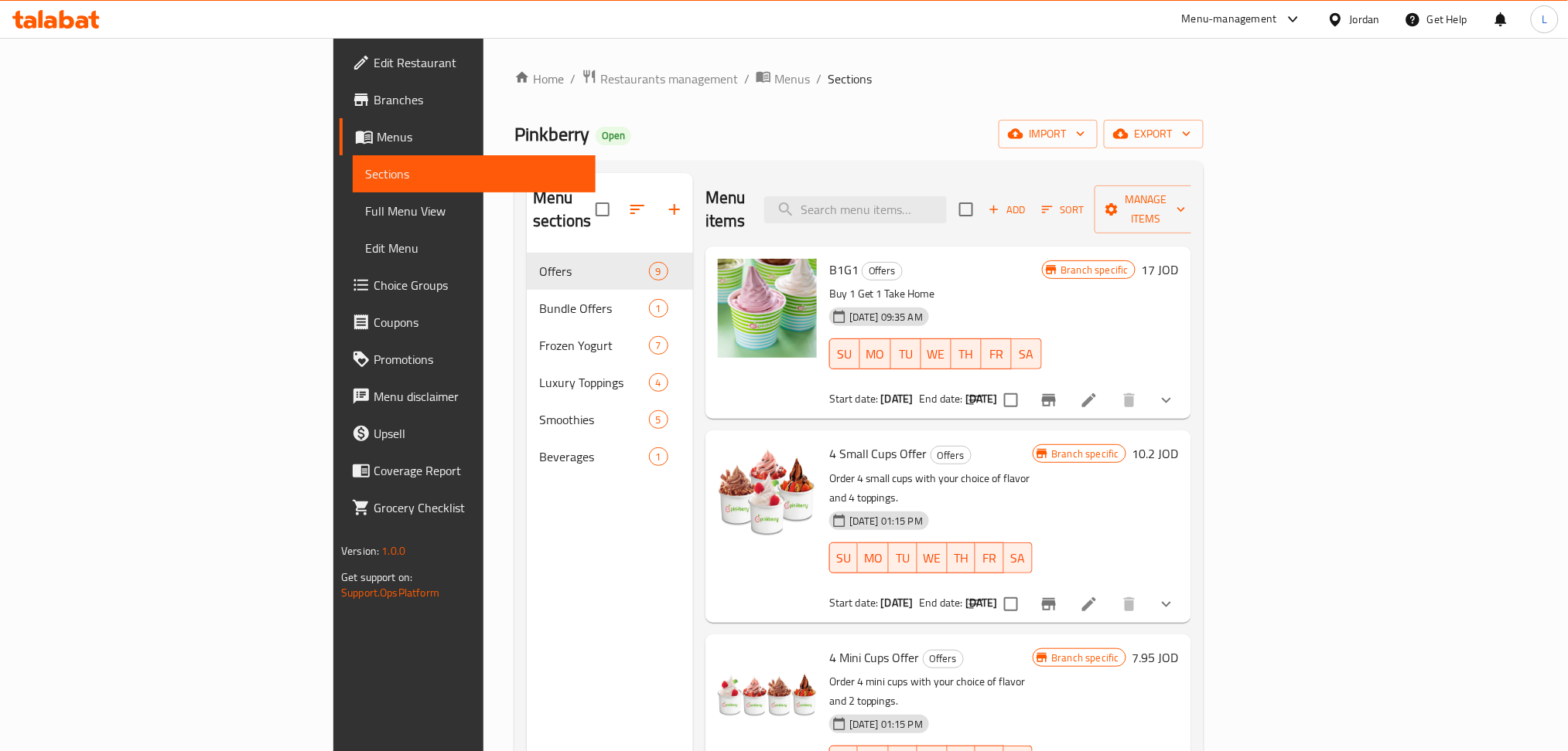
click at [1089, 124] on div "Pinkberry Open import export" at bounding box center [858, 133] width 689 height 28
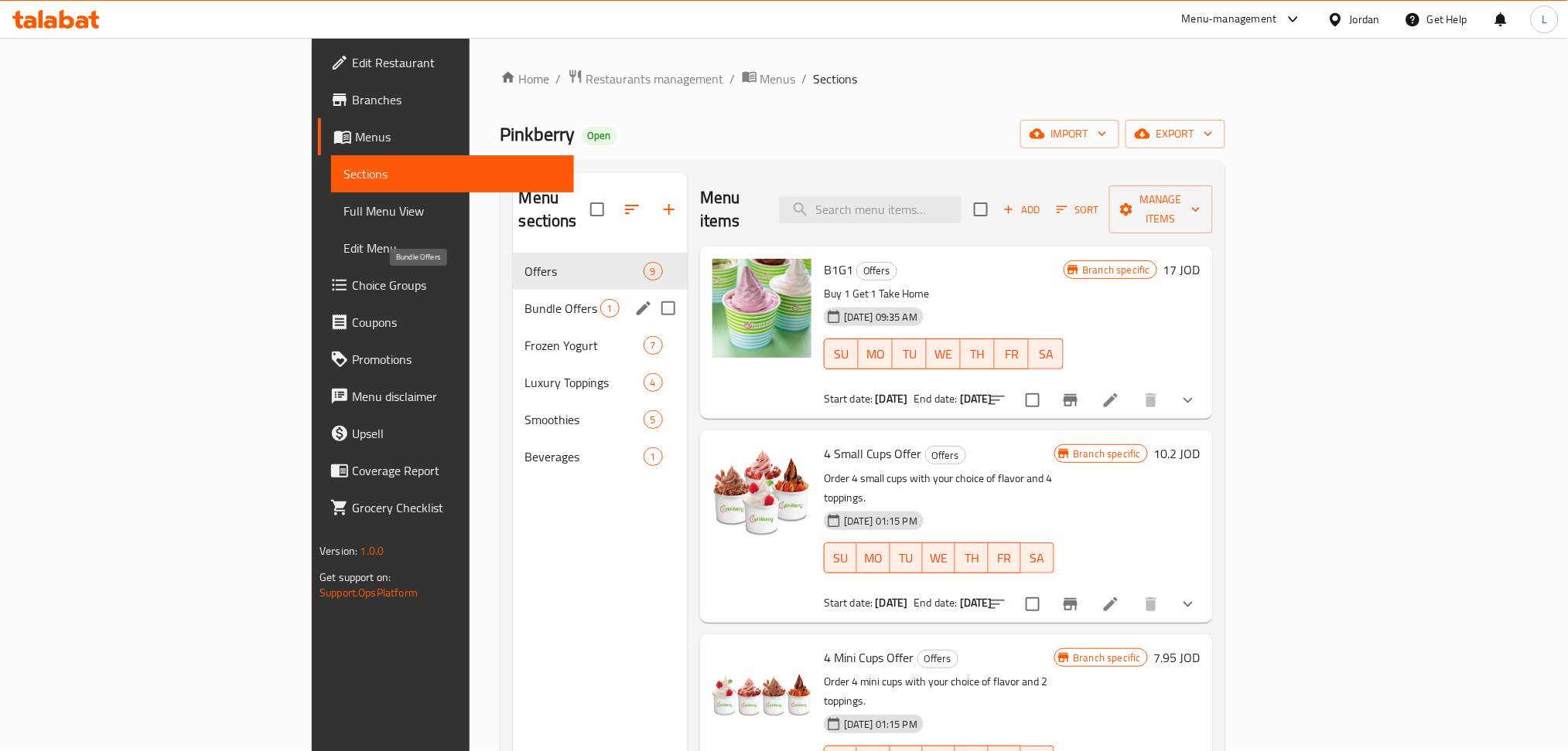
click at [525, 299] on span "Bundle Offers" at bounding box center [563, 308] width 75 height 18
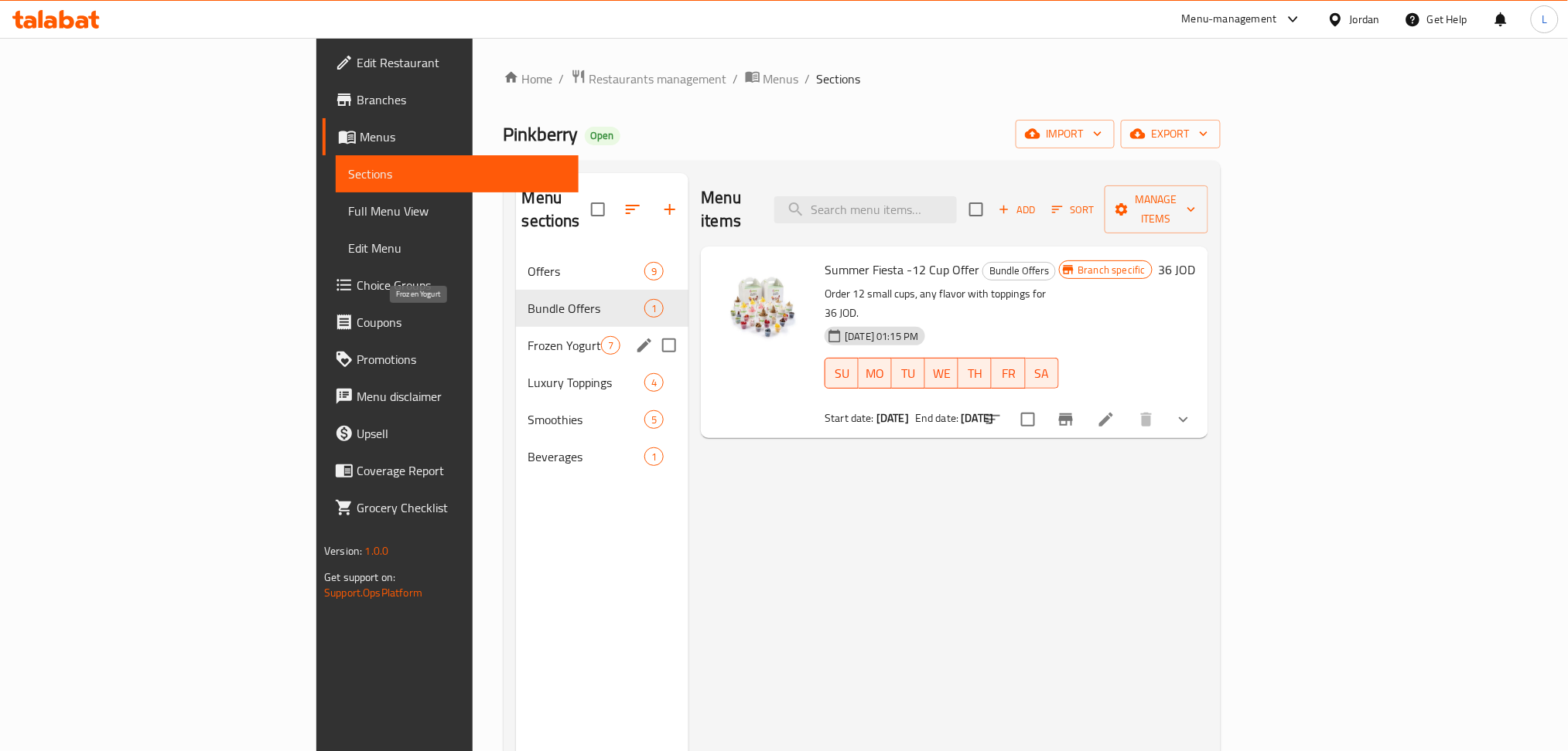
click at [528, 336] on span "Frozen Yogurt" at bounding box center [565, 346] width 74 height 18
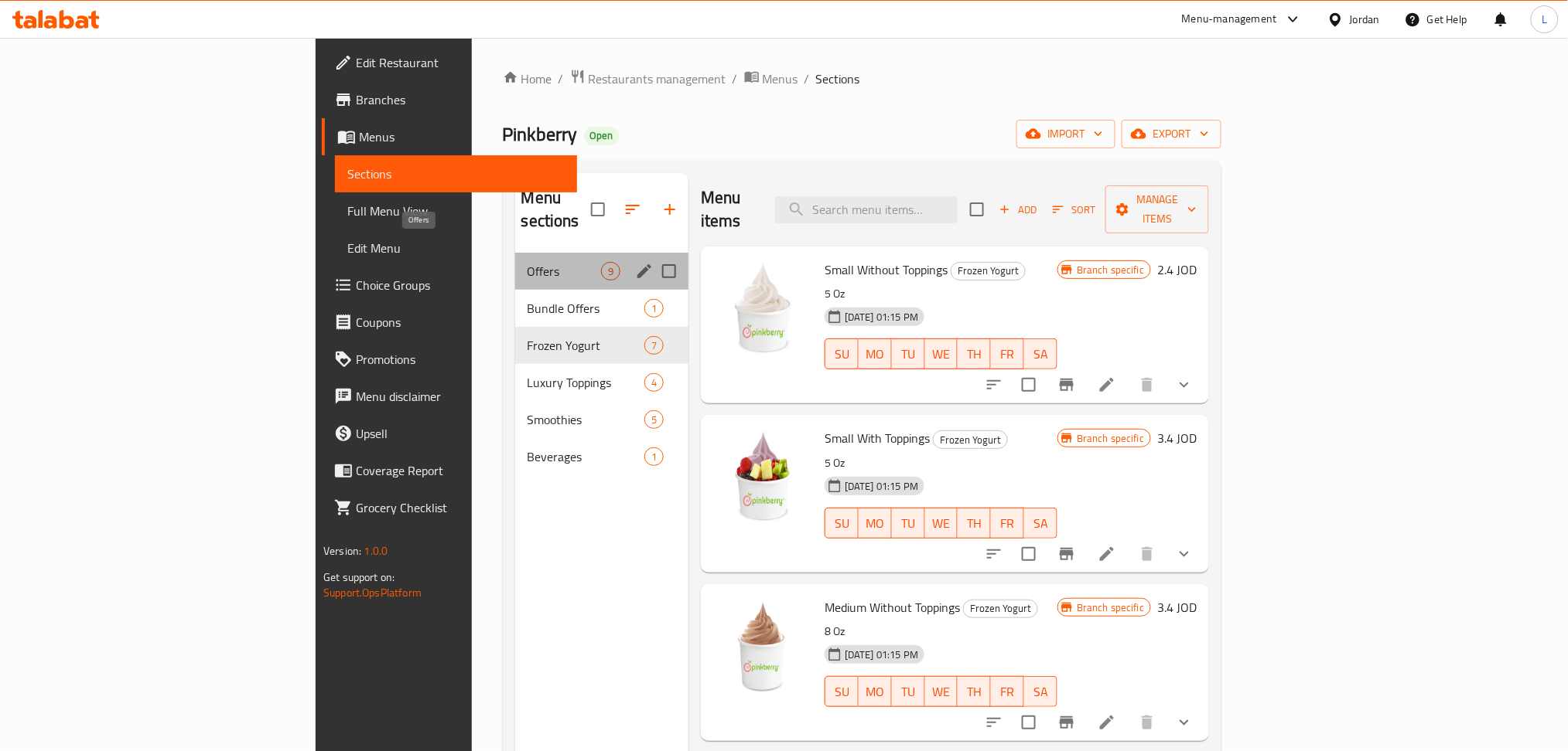
click at [528, 262] on span "Offers" at bounding box center [565, 271] width 74 height 18
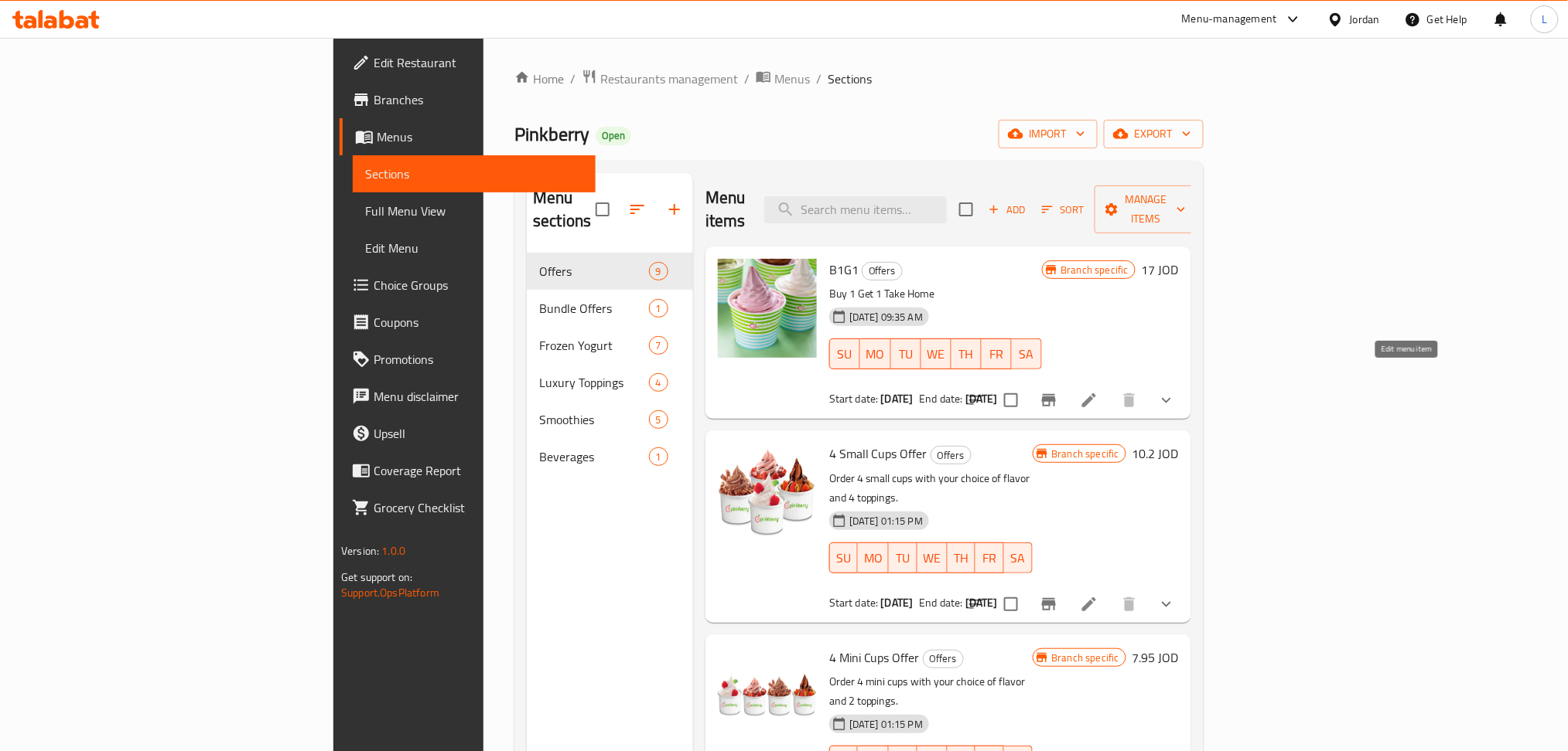
click at [1098, 392] on icon at bounding box center [1089, 401] width 18 height 18
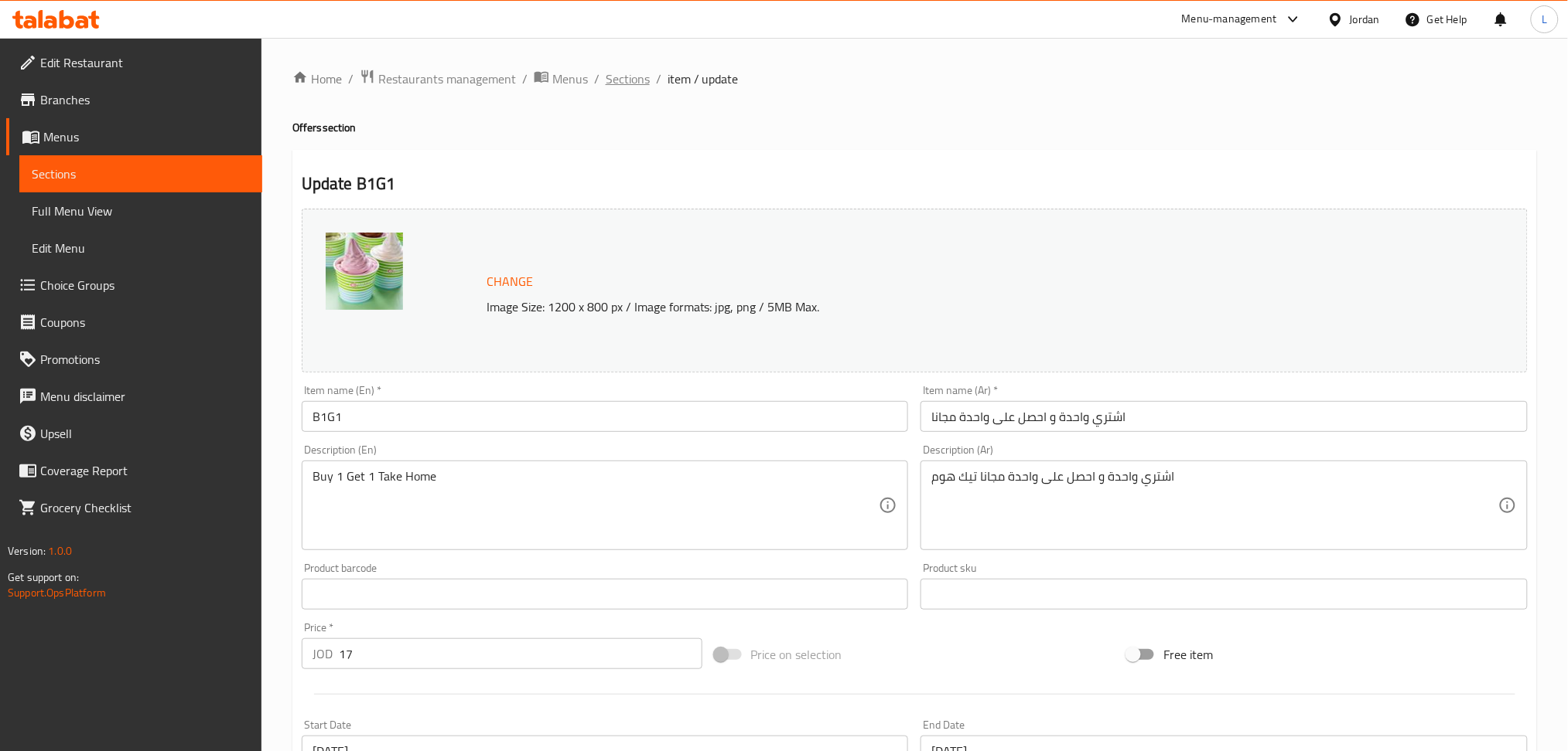
click at [617, 75] on span "Sections" at bounding box center [627, 79] width 44 height 18
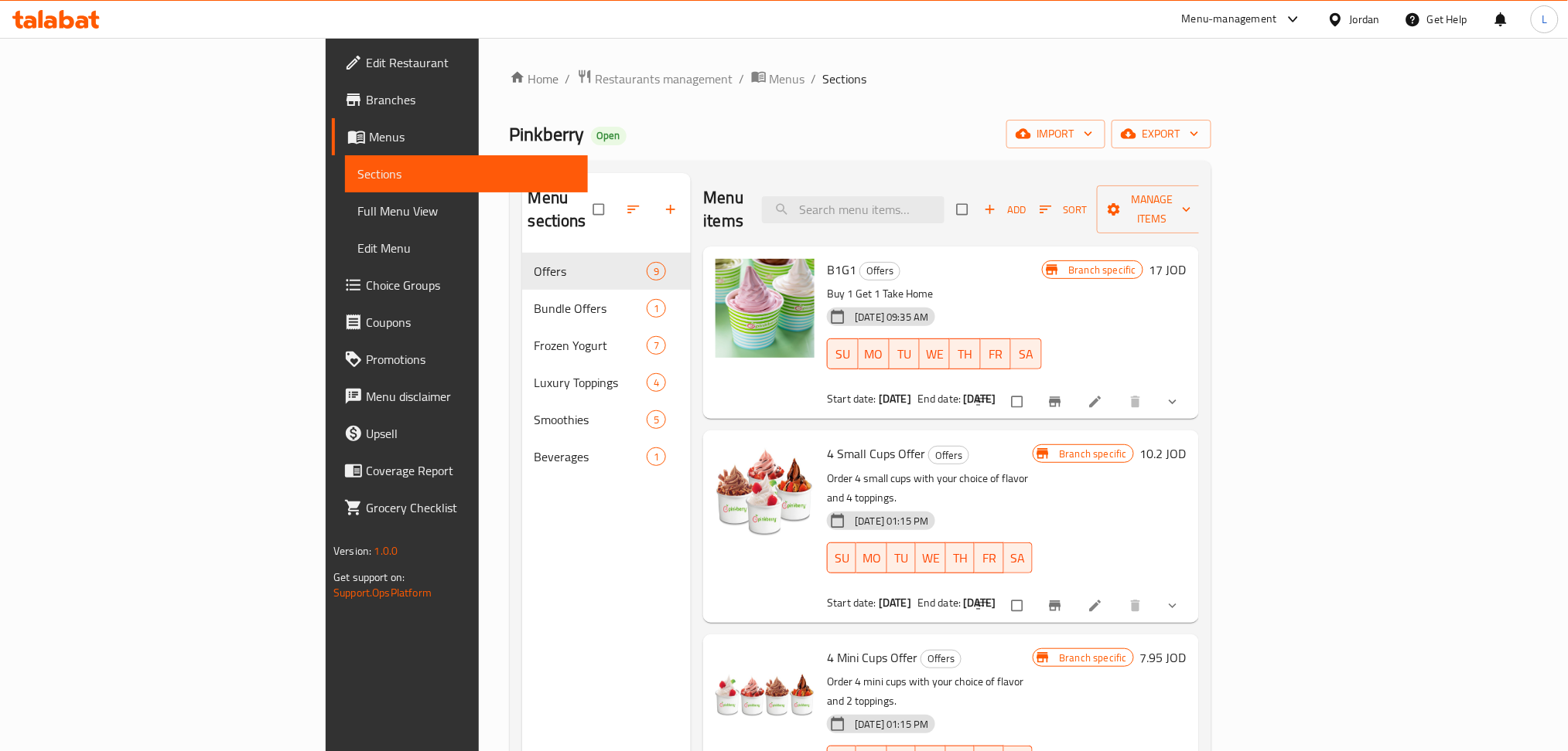
click at [30, 22] on icon at bounding box center [29, 22] width 13 height 13
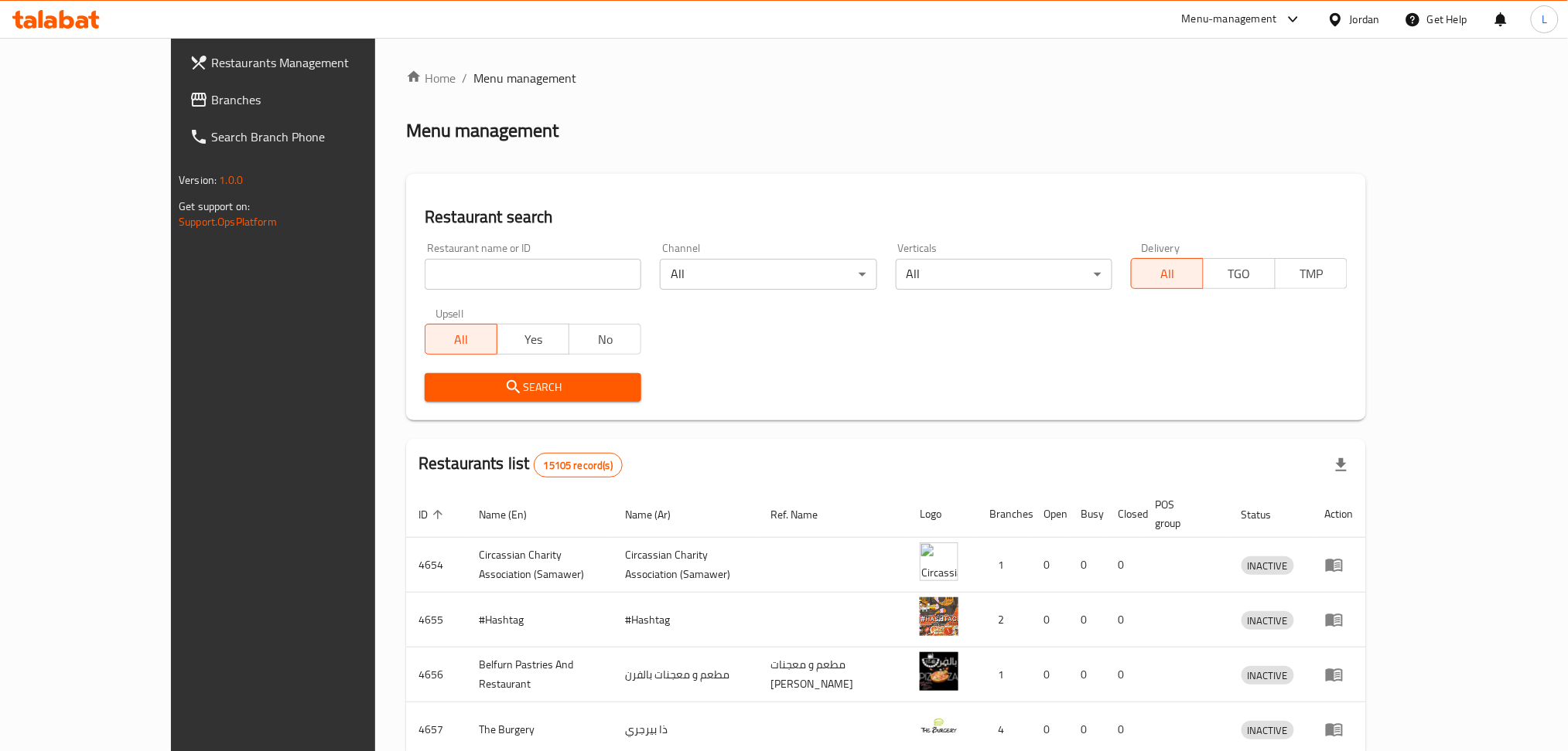
click at [475, 289] on div "Restaurant name or ID Restaurant name or ID" at bounding box center [533, 266] width 235 height 65
click at [475, 289] on input "search" at bounding box center [532, 275] width 216 height 31
type input "pinkberry"
click button "Search" at bounding box center [532, 387] width 216 height 28
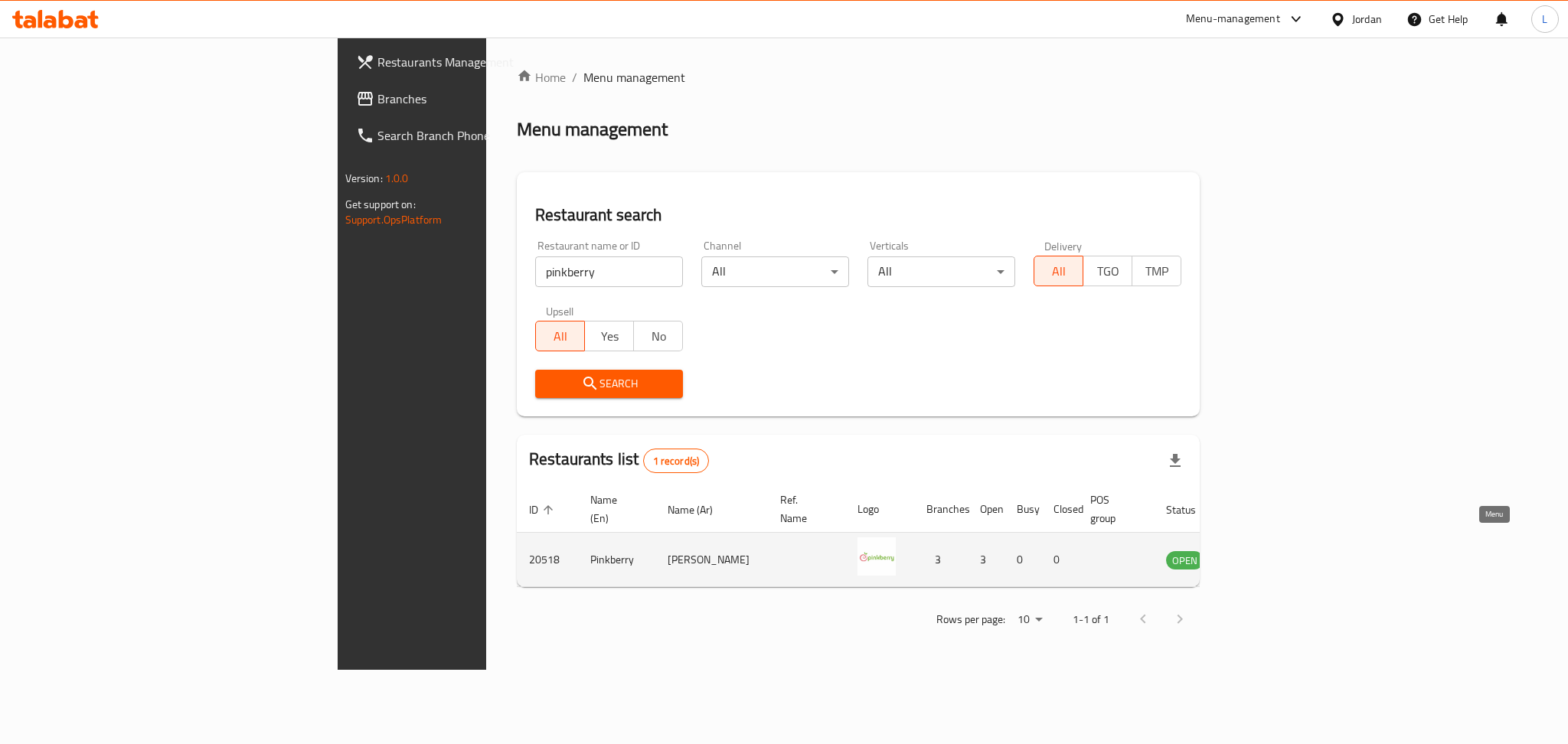
click at [1264, 555] on icon "enhanced table" at bounding box center [1256, 561] width 17 height 13
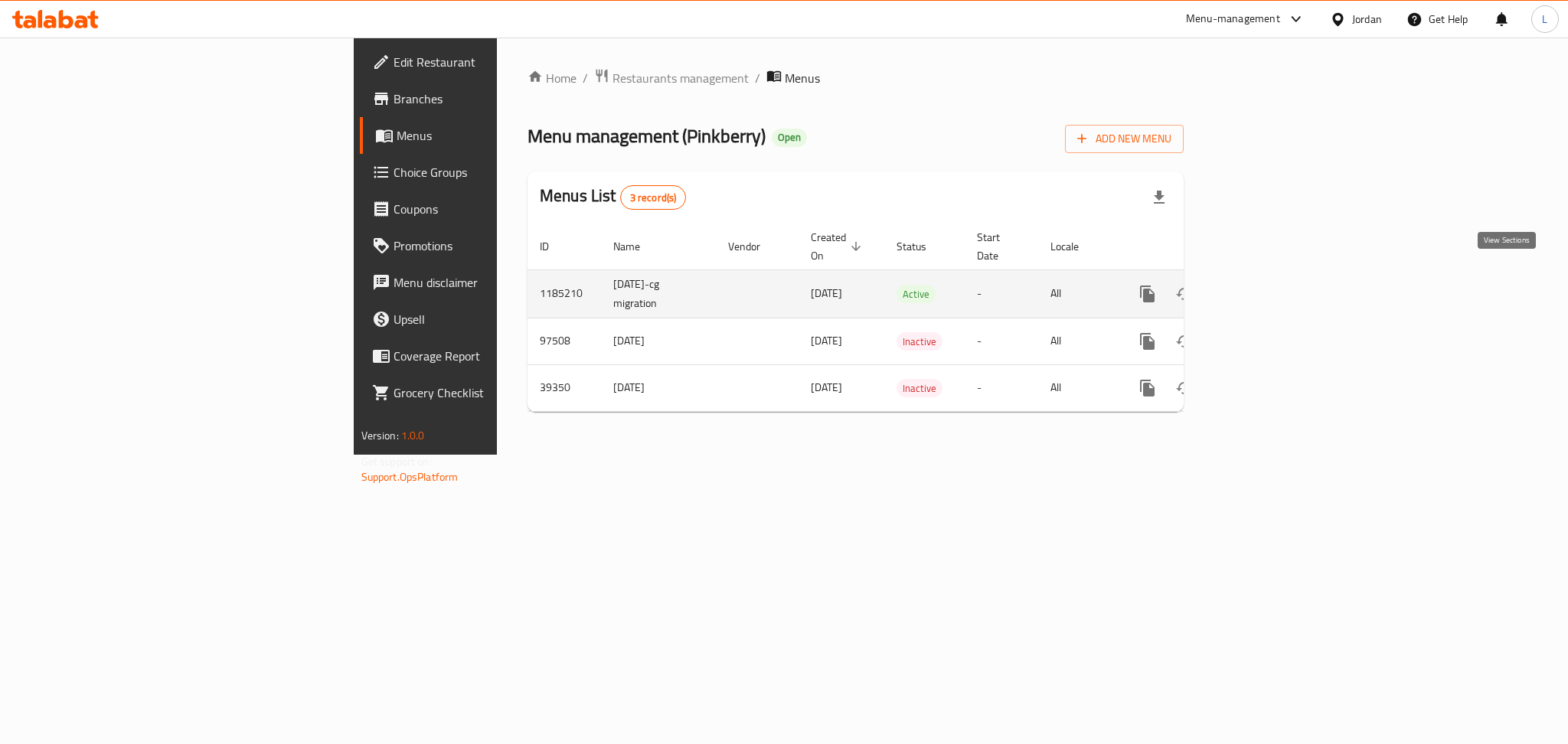
click at [1268, 285] on icon "enhanced table" at bounding box center [1258, 294] width 18 height 18
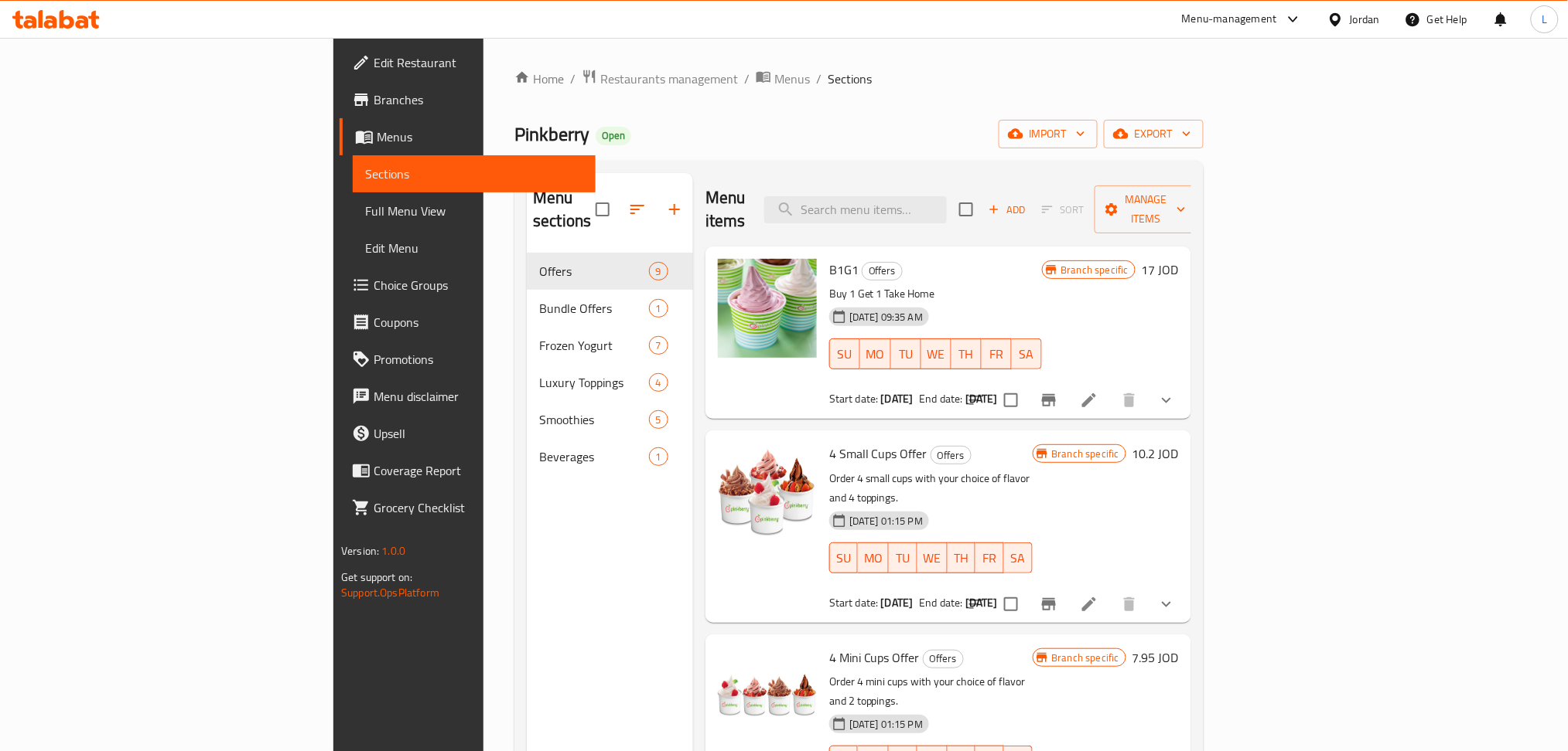
click at [373, 105] on span "Branches" at bounding box center [478, 99] width 210 height 18
